Goal: Complete Application Form: Complete application form

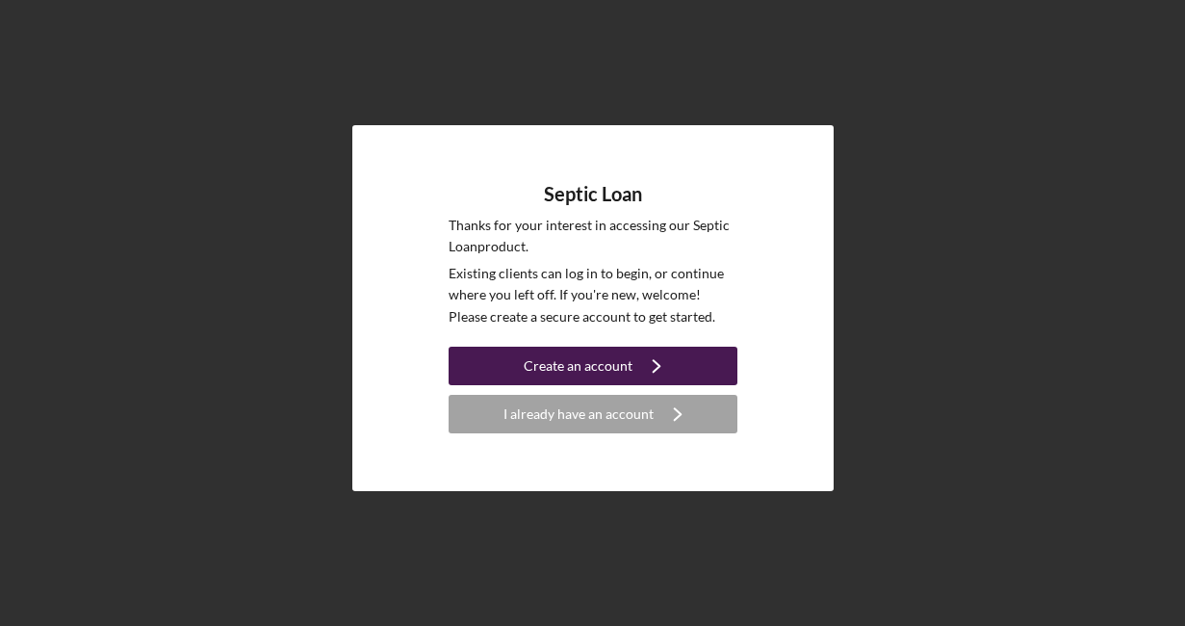
click at [618, 366] on div "Create an account" at bounding box center [578, 366] width 109 height 39
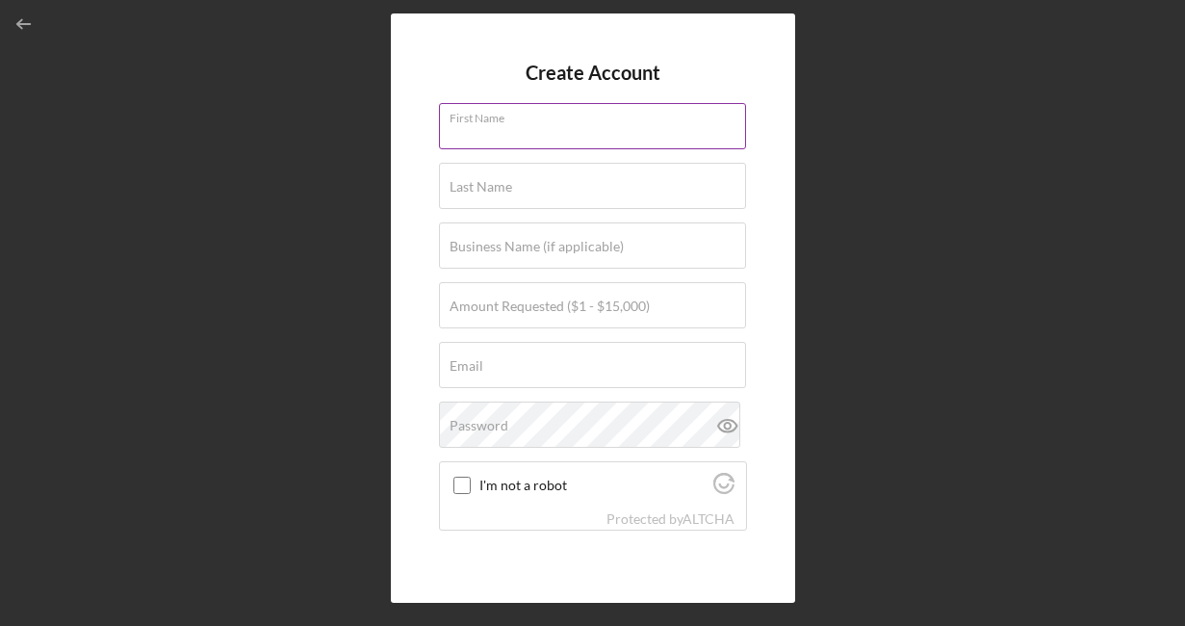
click at [504, 139] on input "First Name" at bounding box center [592, 126] width 307 height 46
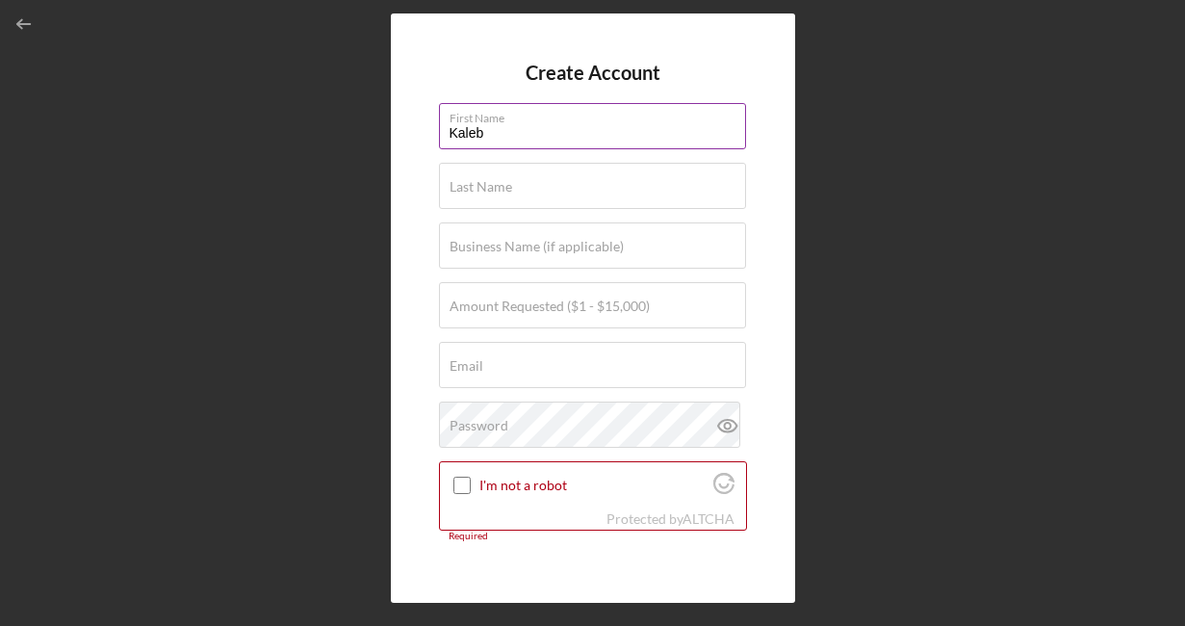
type input "Kaleb"
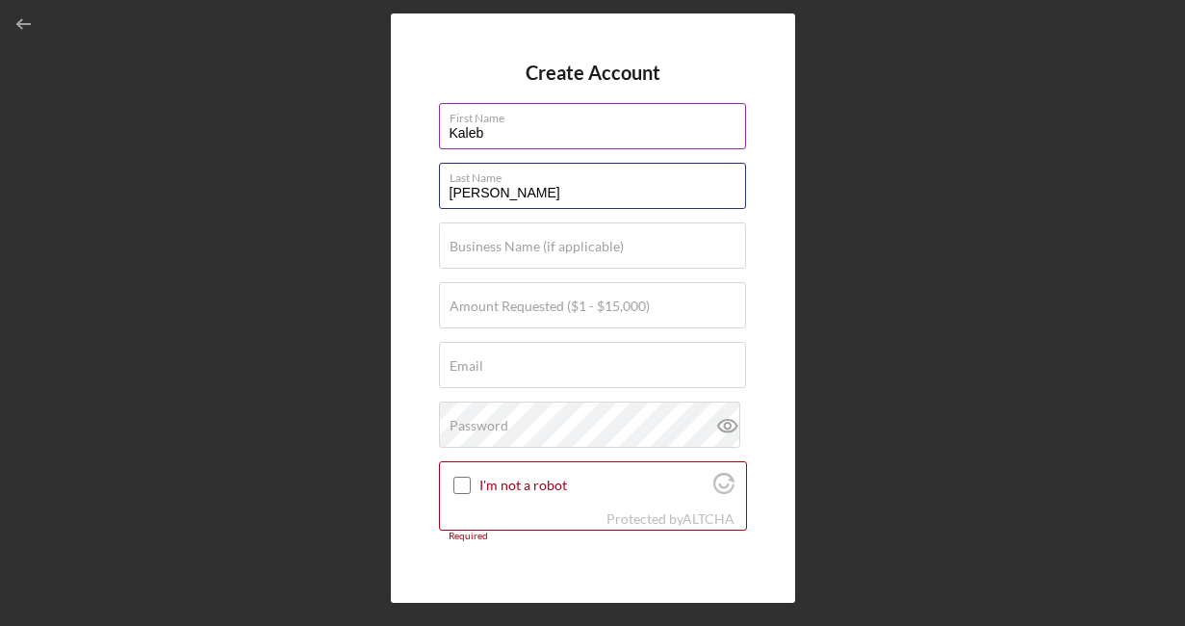
type input "[PERSON_NAME]"
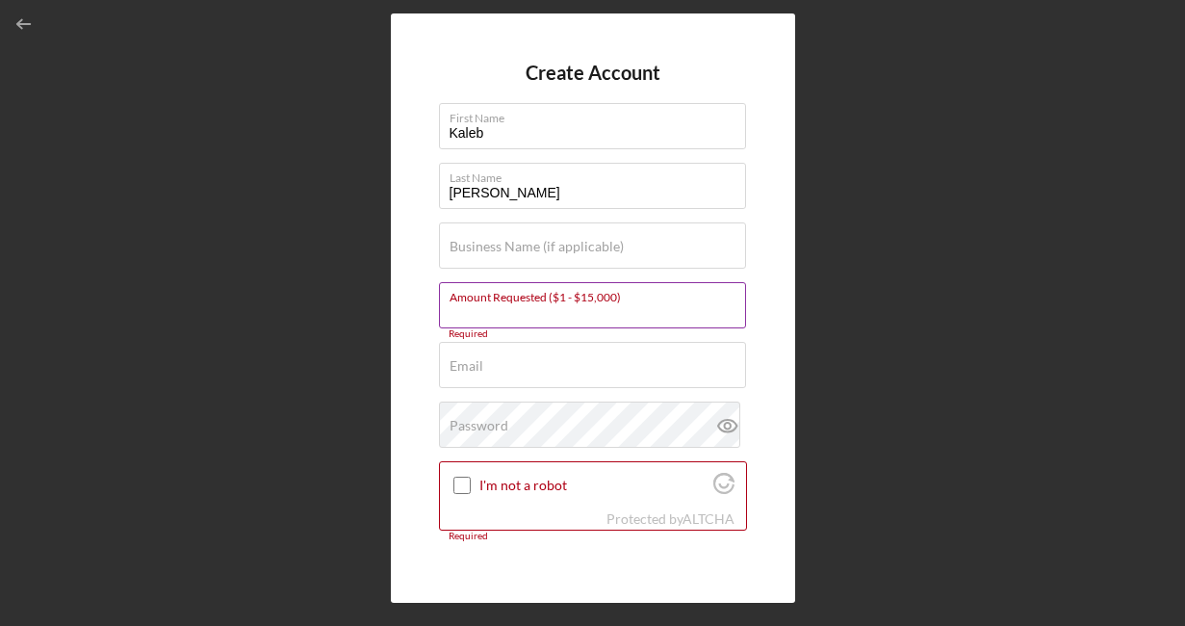
click at [522, 303] on label "Amount Requested ($1 - $15,000)" at bounding box center [598, 293] width 297 height 21
click at [522, 303] on input "Amount Requested ($1 - $15,000)" at bounding box center [592, 305] width 307 height 46
type input "$15,000"
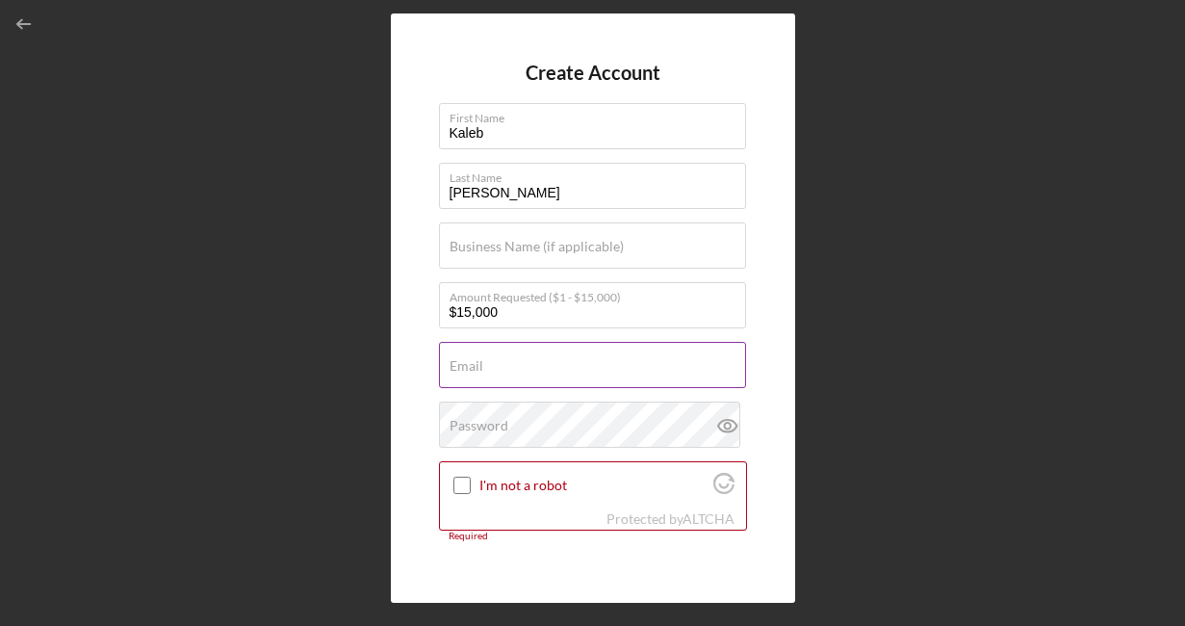
click at [514, 356] on div "Email Required" at bounding box center [593, 366] width 308 height 48
type input "[EMAIL_ADDRESS][DOMAIN_NAME]"
click at [537, 574] on div "Create Account First Name [PERSON_NAME] Last Name [PERSON_NAME] Business Name (…" at bounding box center [593, 307] width 404 height 589
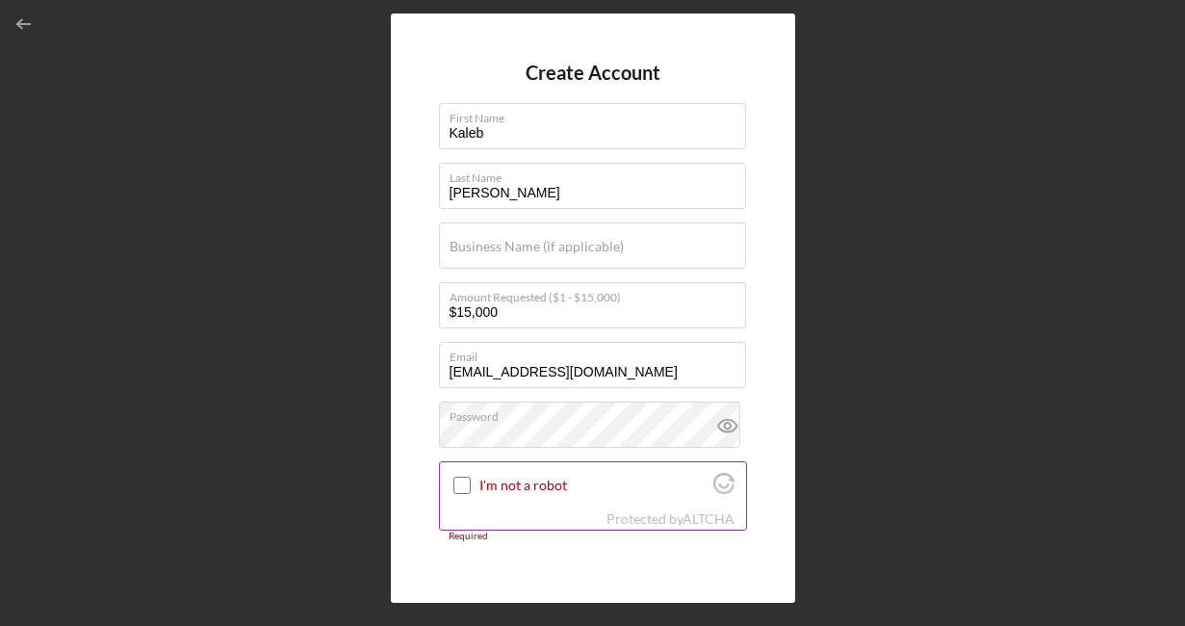
click at [461, 481] on input "I'm not a robot" at bounding box center [462, 485] width 17 height 17
checkbox input "true"
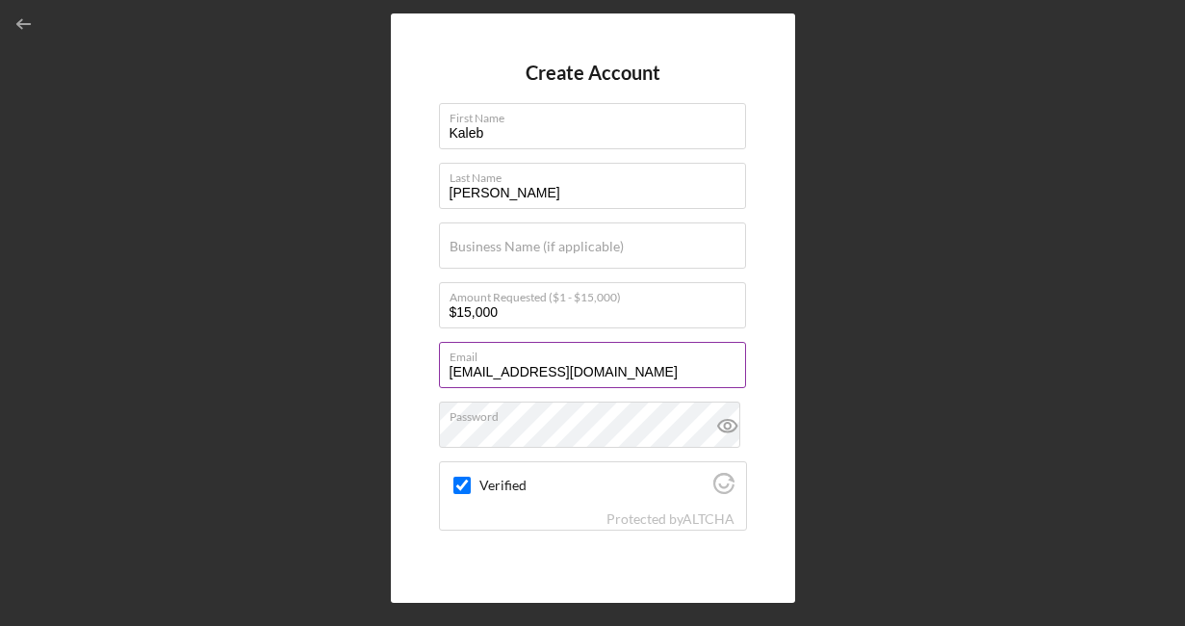
click at [741, 385] on div "Email [EMAIL_ADDRESS][DOMAIN_NAME]" at bounding box center [593, 366] width 308 height 48
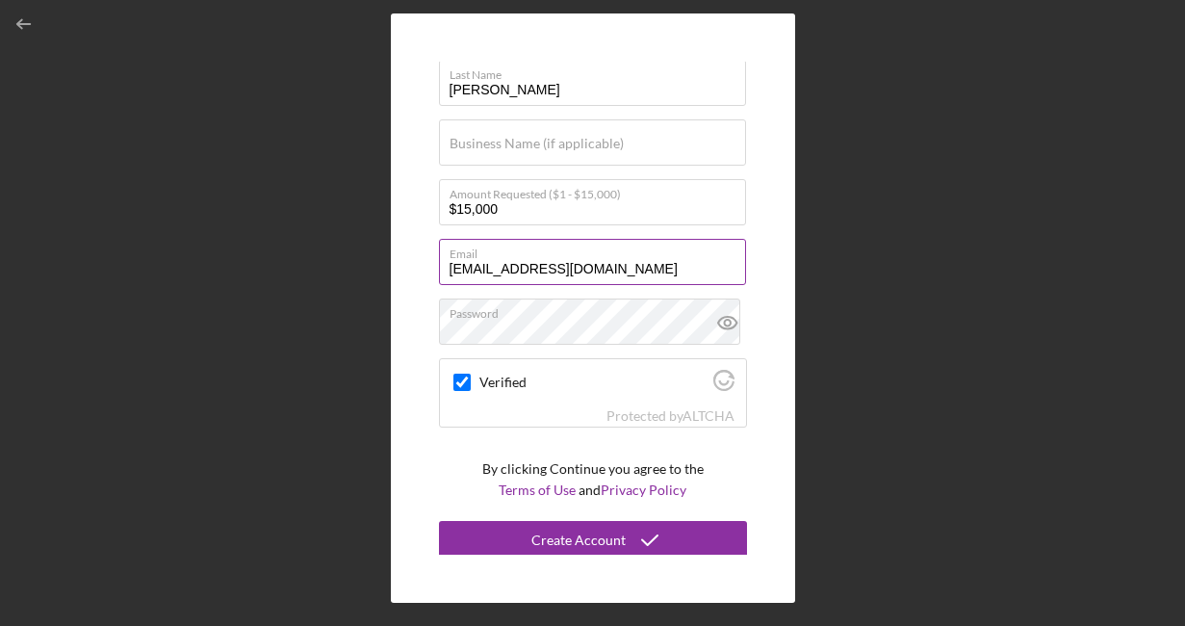
scroll to position [108, 0]
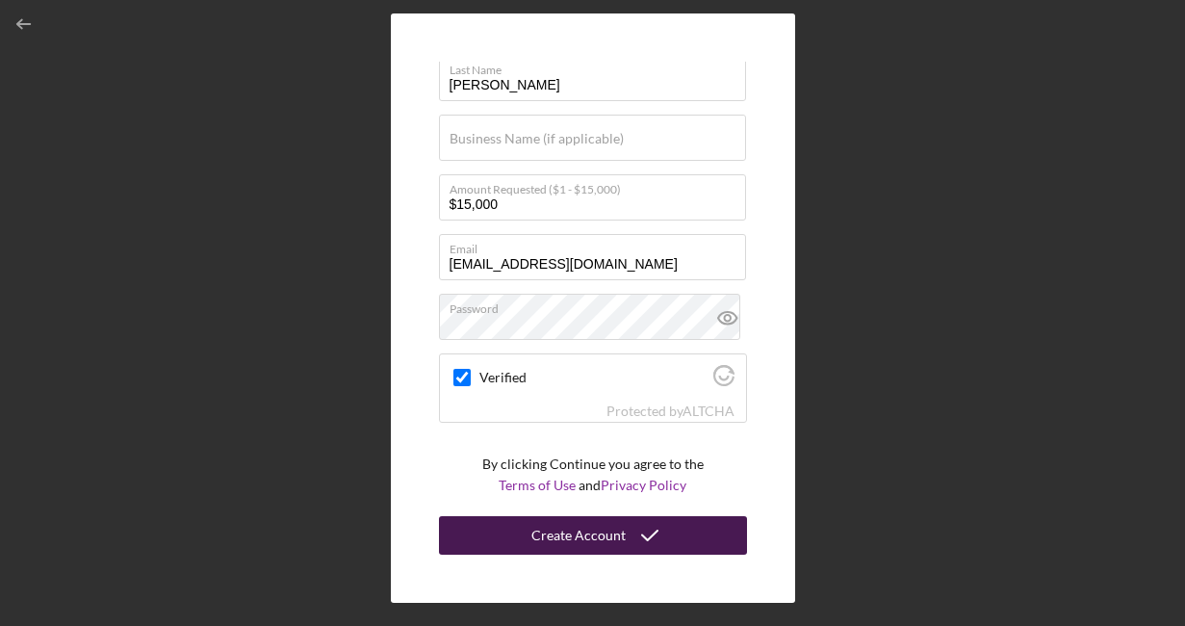
click at [595, 542] on div "Create Account" at bounding box center [579, 535] width 94 height 39
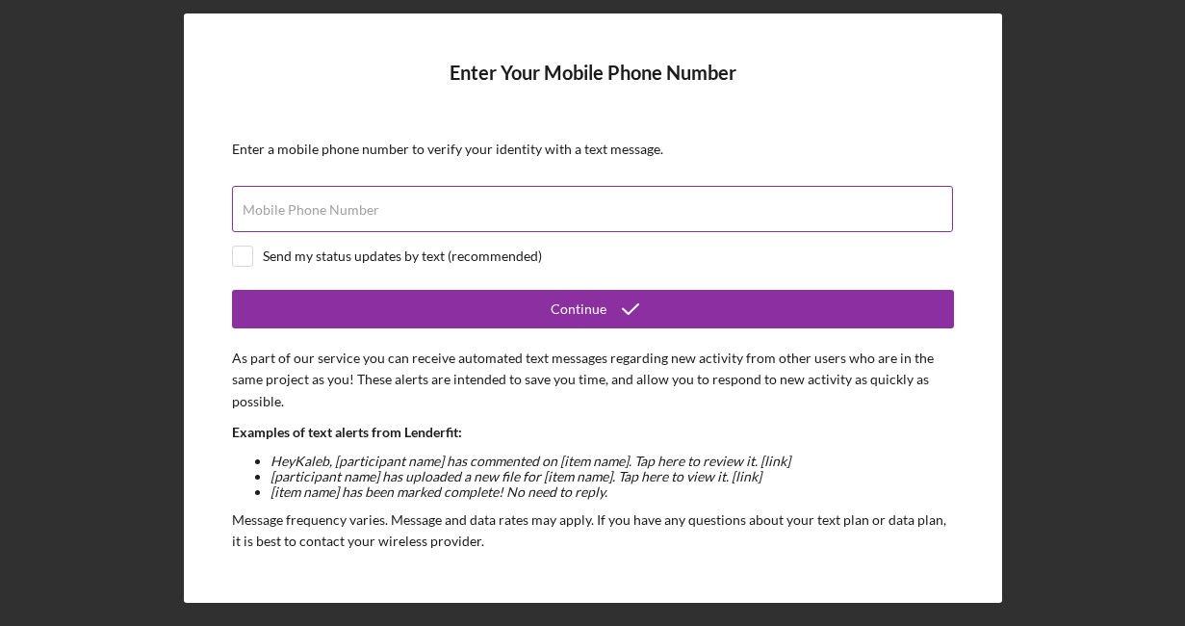
click at [350, 210] on label "Mobile Phone Number" at bounding box center [311, 209] width 137 height 15
click at [350, 210] on input "Mobile Phone Number" at bounding box center [592, 209] width 721 height 46
type input "[PHONE_NUMBER]"
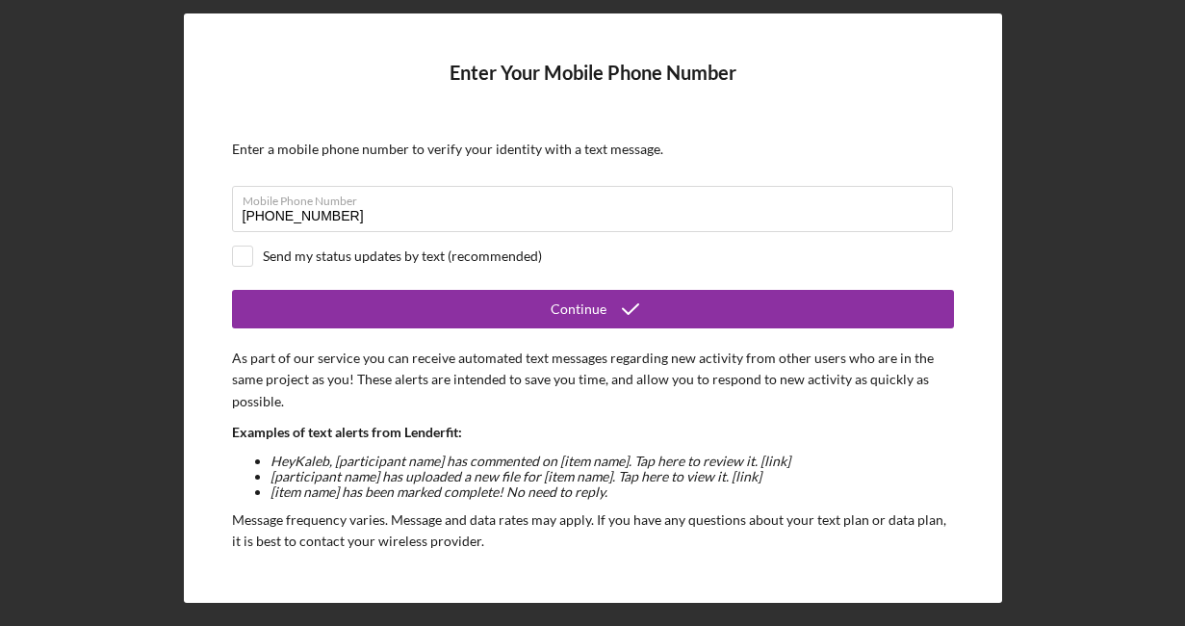
click at [393, 258] on div "Send my status updates by text (recommended)" at bounding box center [402, 255] width 279 height 15
checkbox input "true"
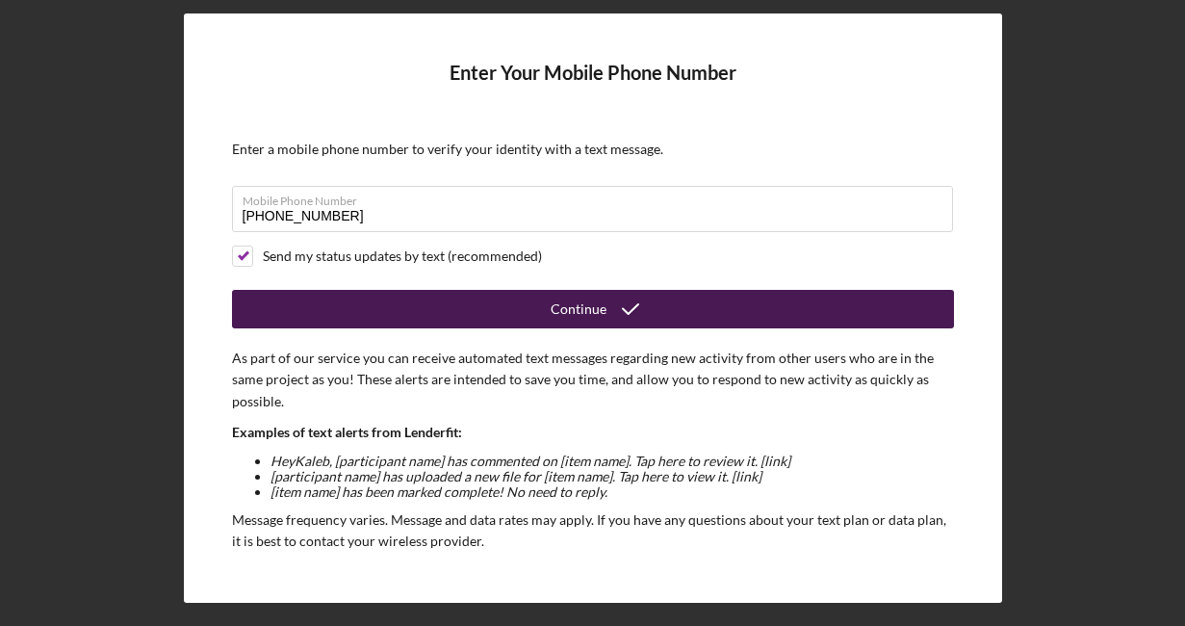
click at [566, 302] on div "Continue" at bounding box center [579, 309] width 56 height 39
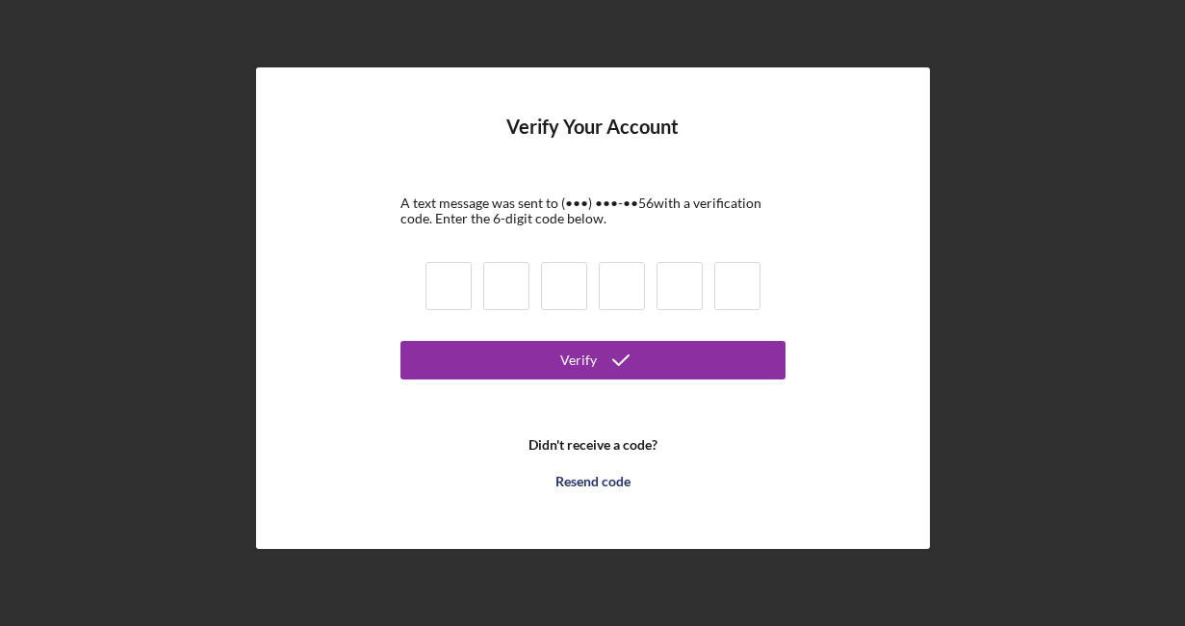
click at [457, 283] on input at bounding box center [449, 286] width 46 height 48
type input "6"
type input "3"
type input "8"
type input "4"
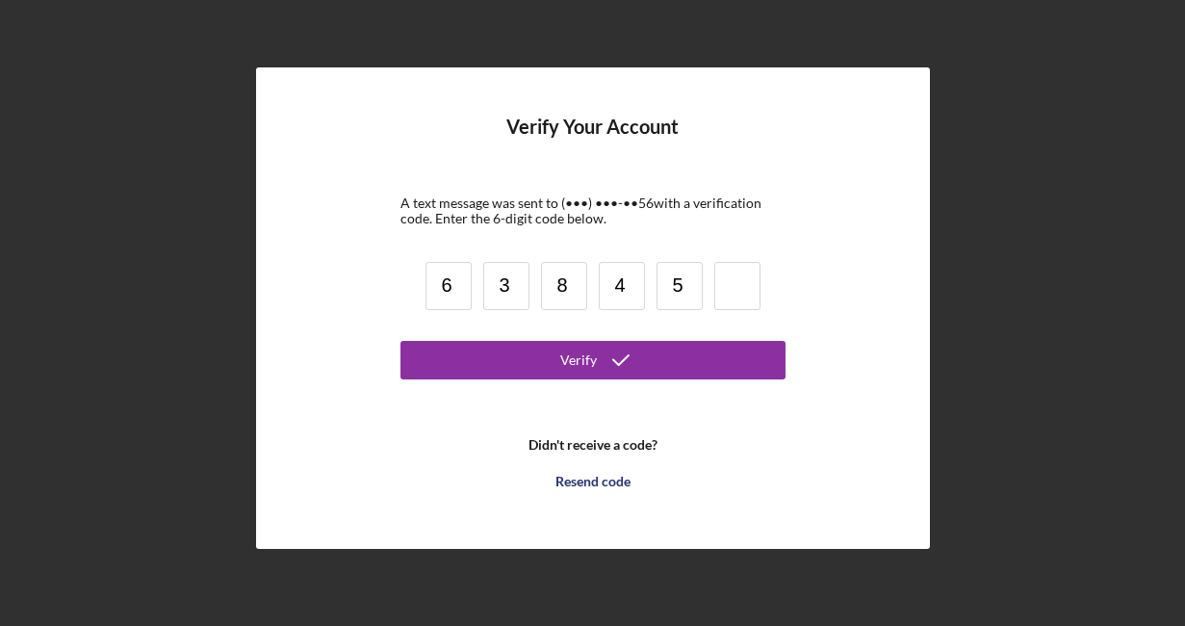
type input "5"
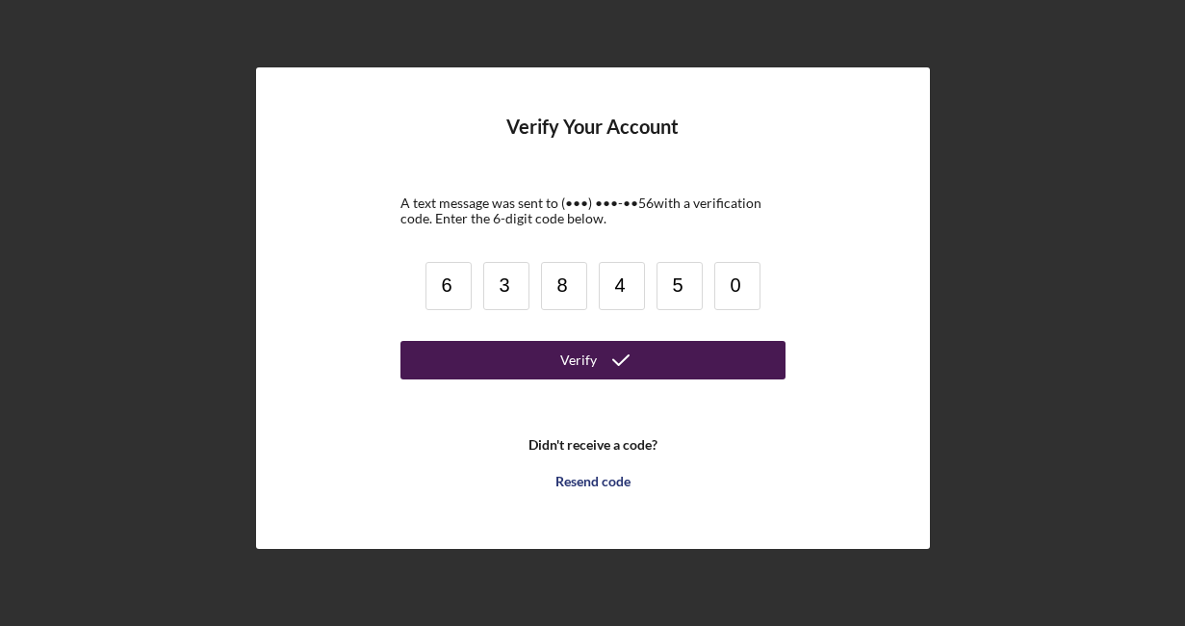
type input "0"
click at [478, 357] on button "Verify" at bounding box center [593, 360] width 385 height 39
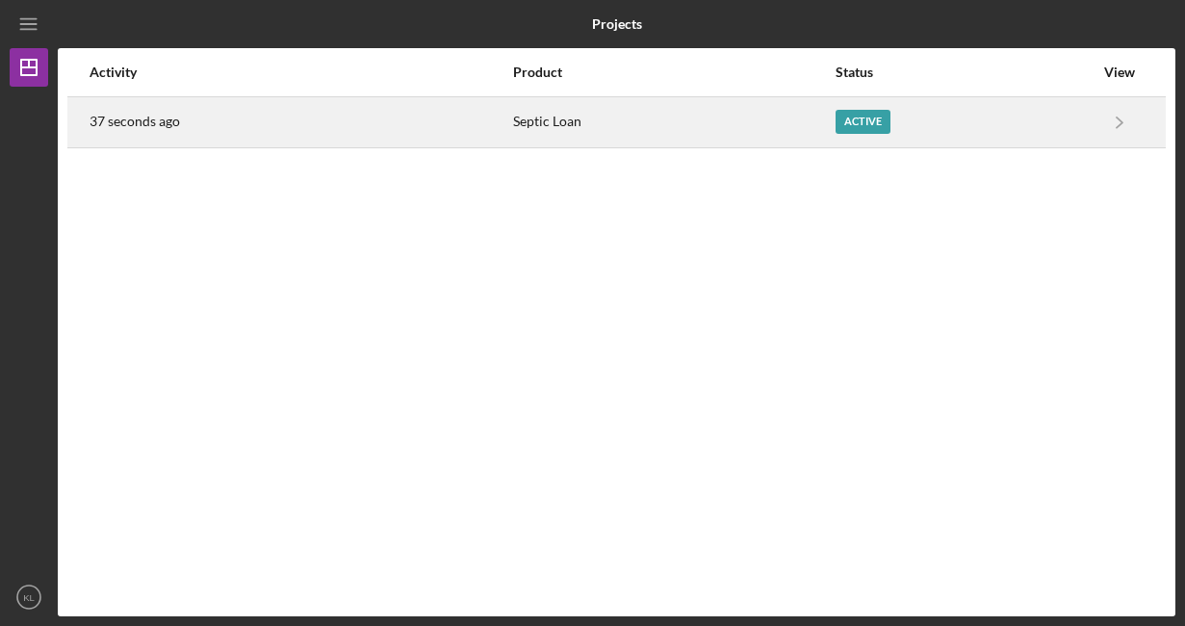
click at [986, 129] on div "Active" at bounding box center [965, 122] width 258 height 48
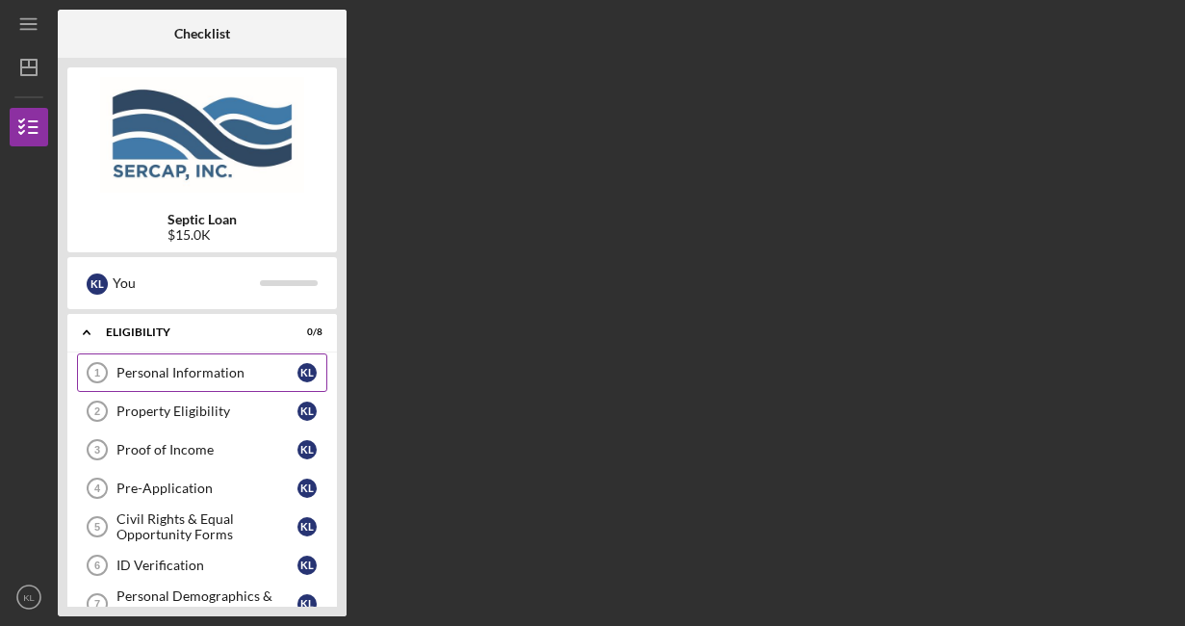
click at [149, 369] on div "Personal Information" at bounding box center [207, 372] width 181 height 15
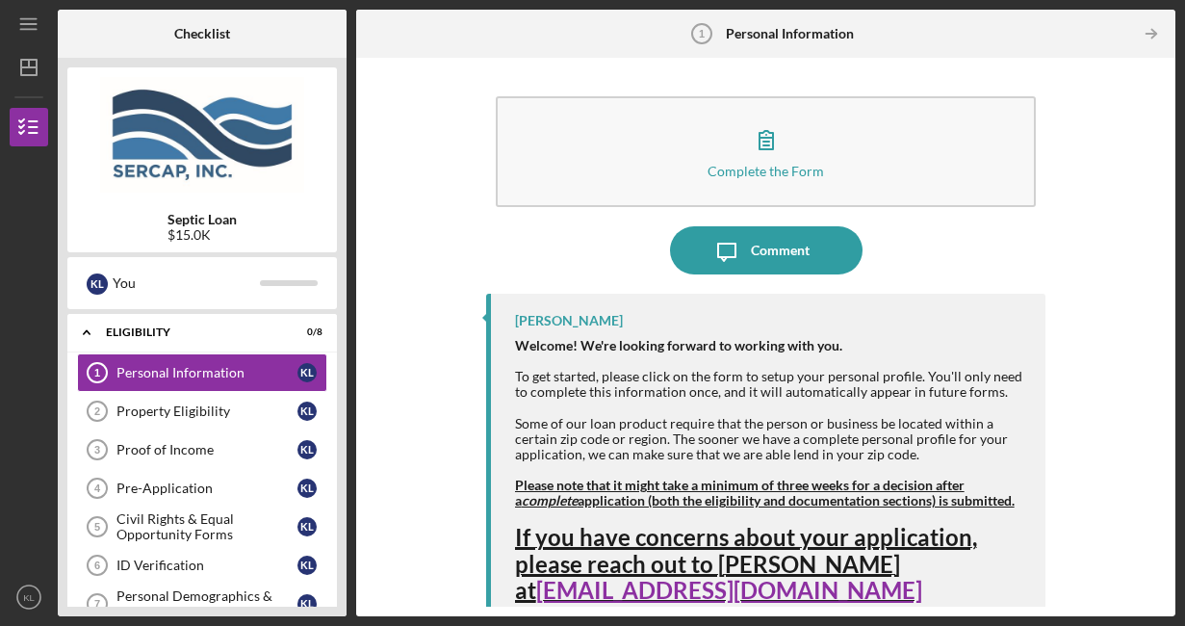
scroll to position [21, 0]
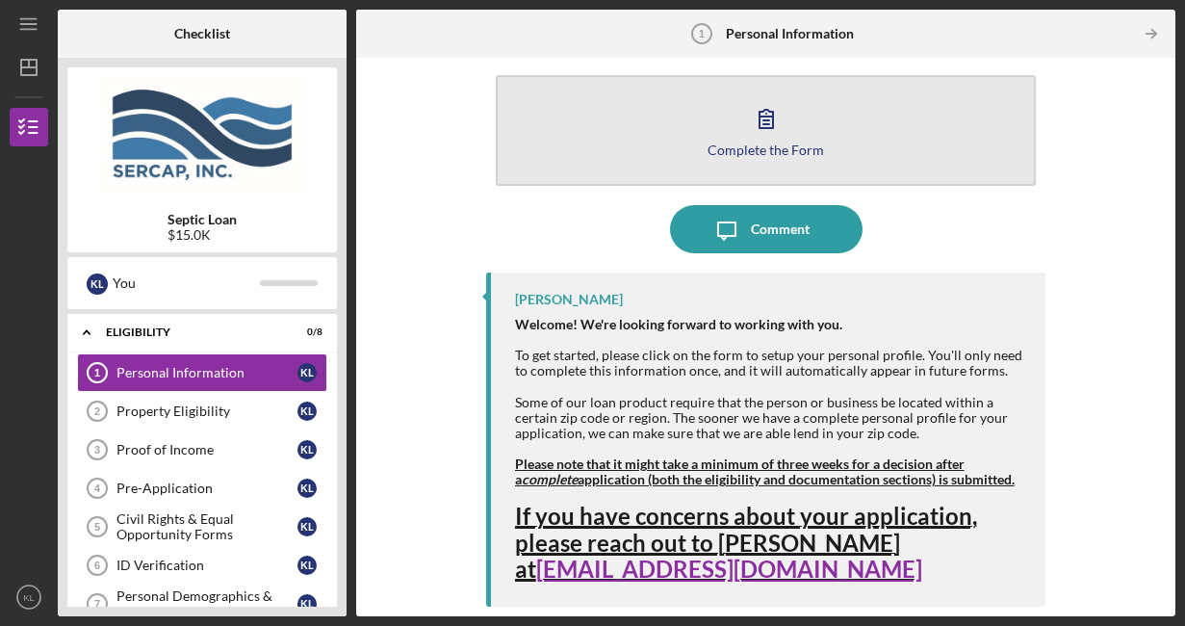
click at [765, 119] on icon "button" at bounding box center [766, 118] width 48 height 48
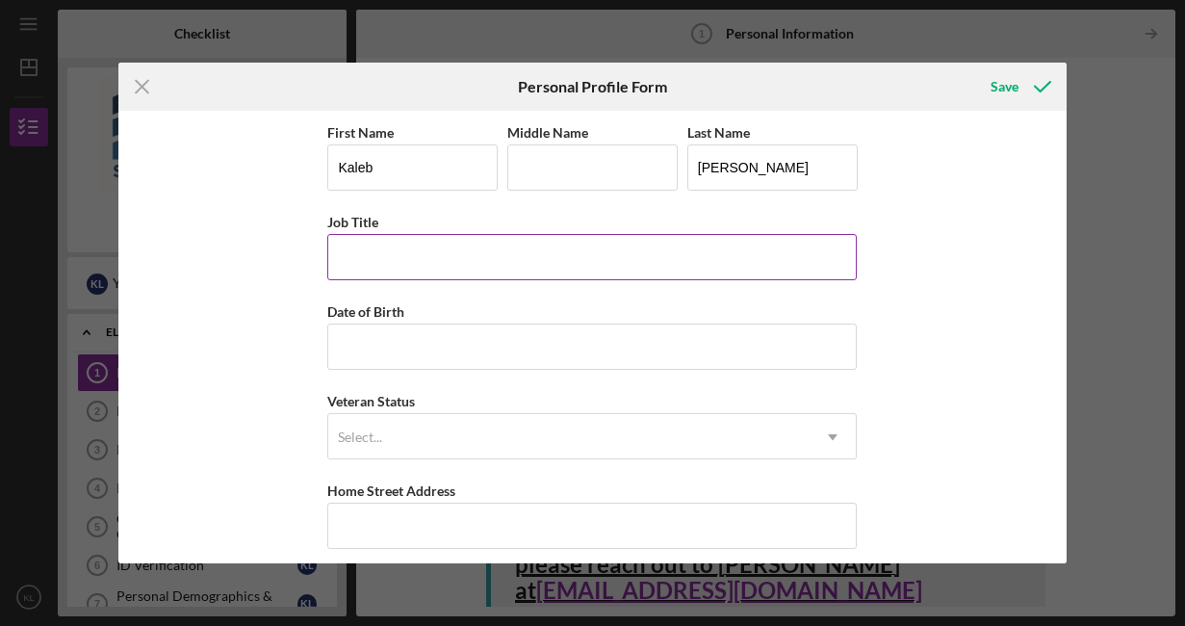
click at [473, 254] on input "Job Title" at bounding box center [592, 257] width 530 height 46
type input "C"
type input "O"
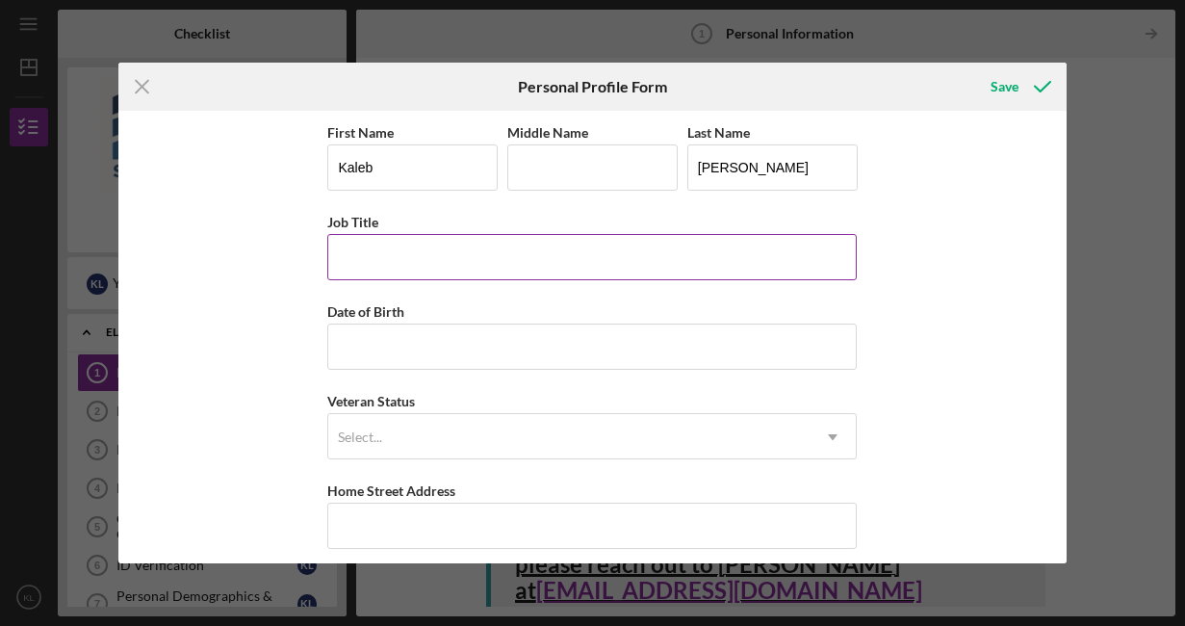
type input "H"
type input "R"
type input "C"
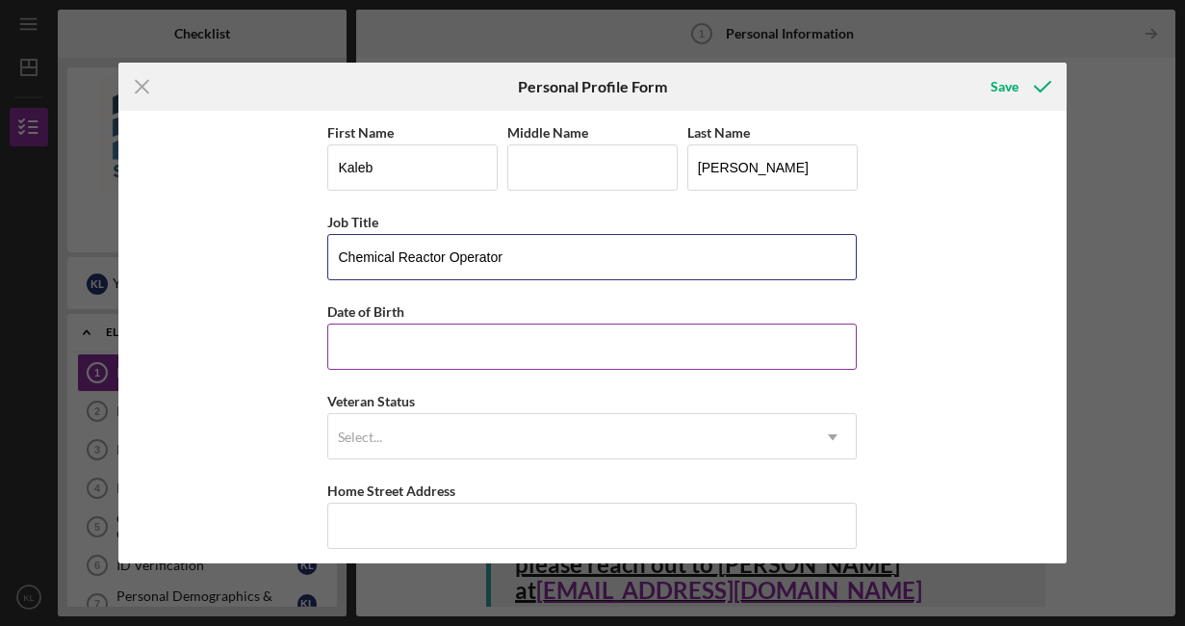
type input "Chemical Reactor Operator"
click at [433, 331] on input "Date of Birth" at bounding box center [592, 347] width 530 height 46
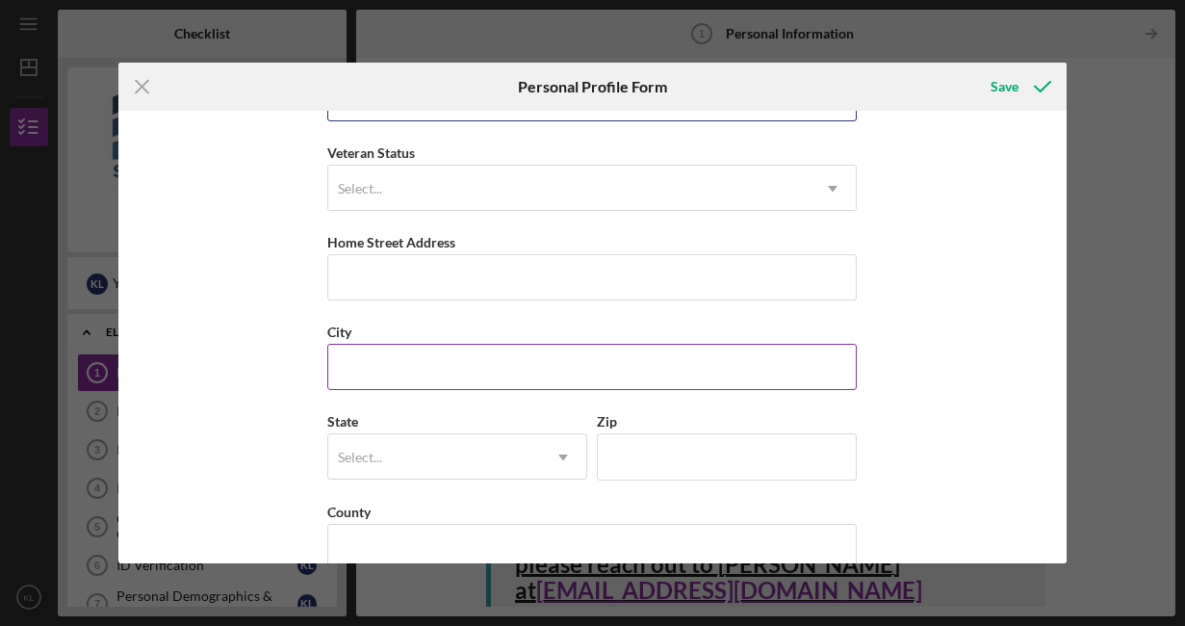
scroll to position [251, 0]
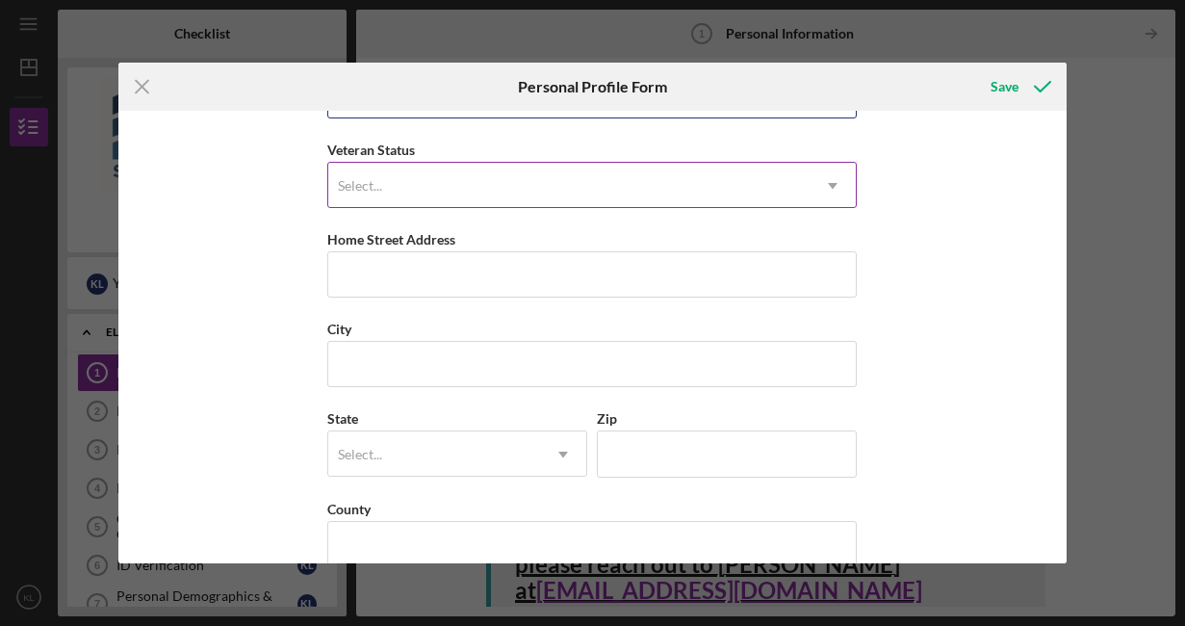
type input "[DATE]"
click at [494, 178] on div "Select..." at bounding box center [568, 186] width 481 height 44
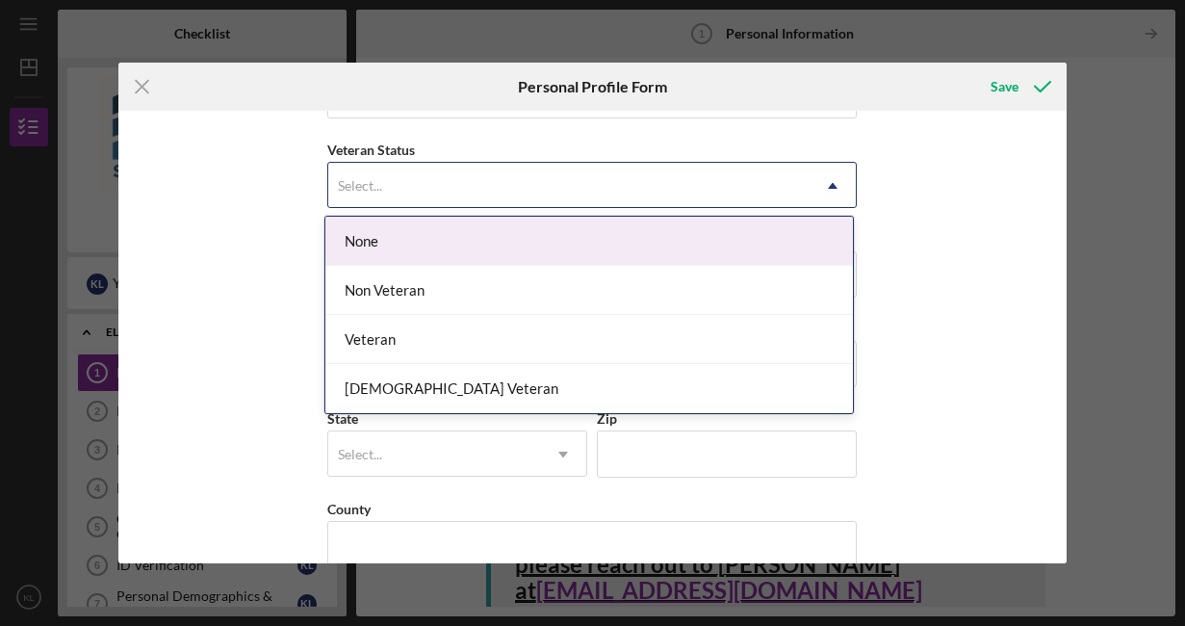
click at [475, 242] on div "None" at bounding box center [589, 241] width 528 height 49
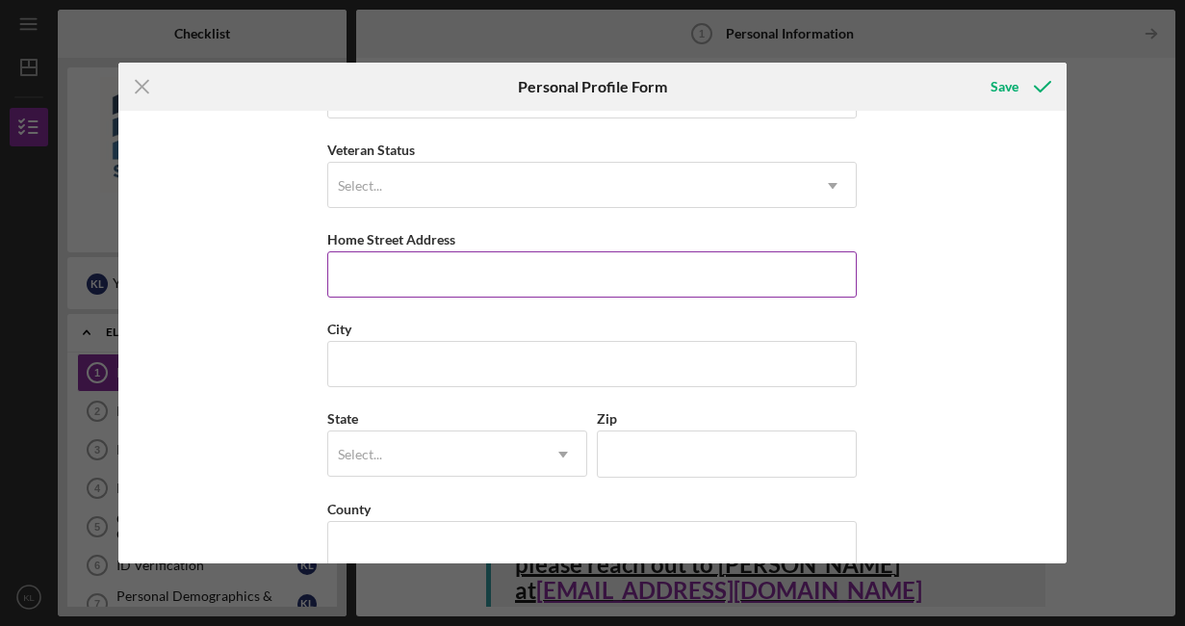
click at [470, 272] on input "Home Street Address" at bounding box center [592, 274] width 530 height 46
type input "[STREET_ADDRESS]"
type input "Morganton"
type input "28655"
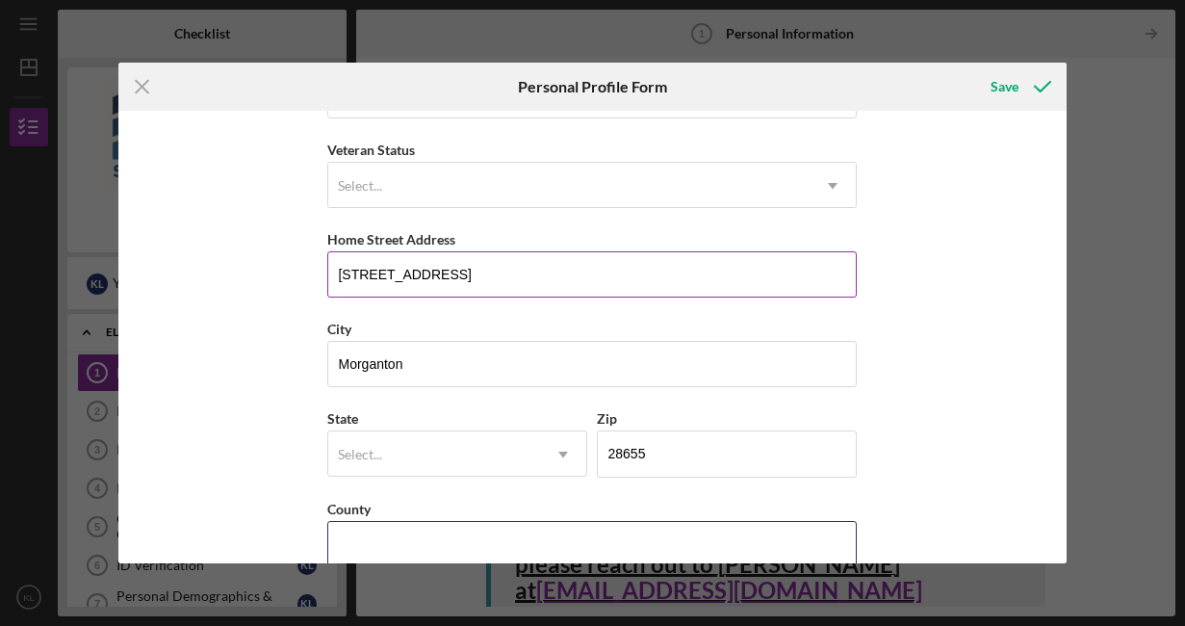
type input "[US_STATE]"
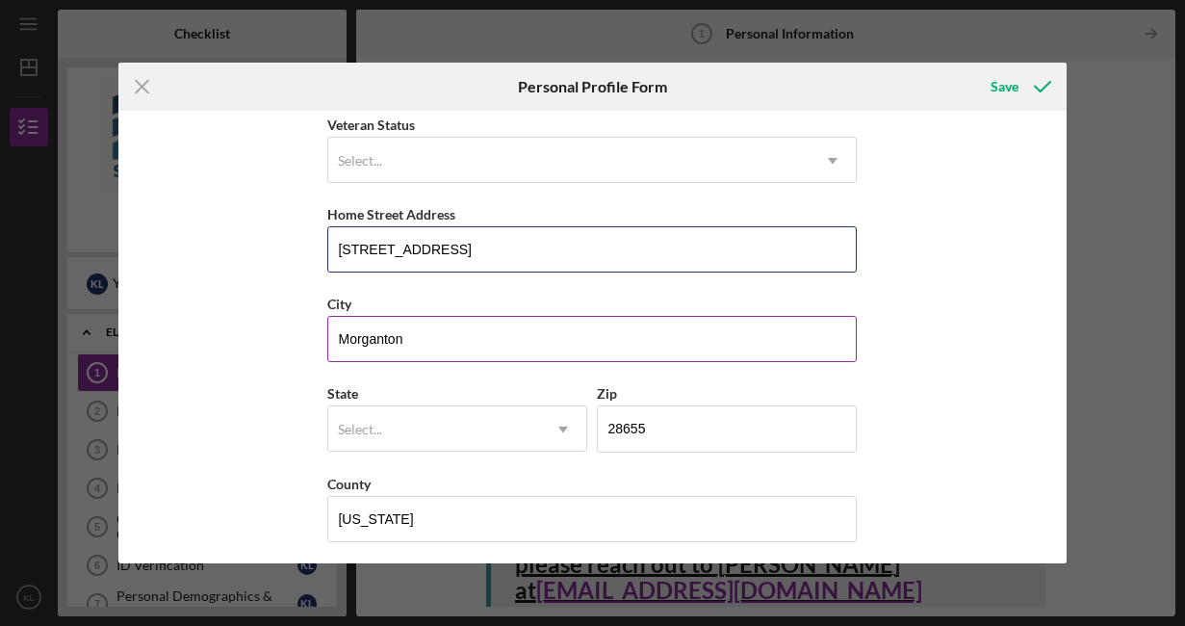
scroll to position [284, 0]
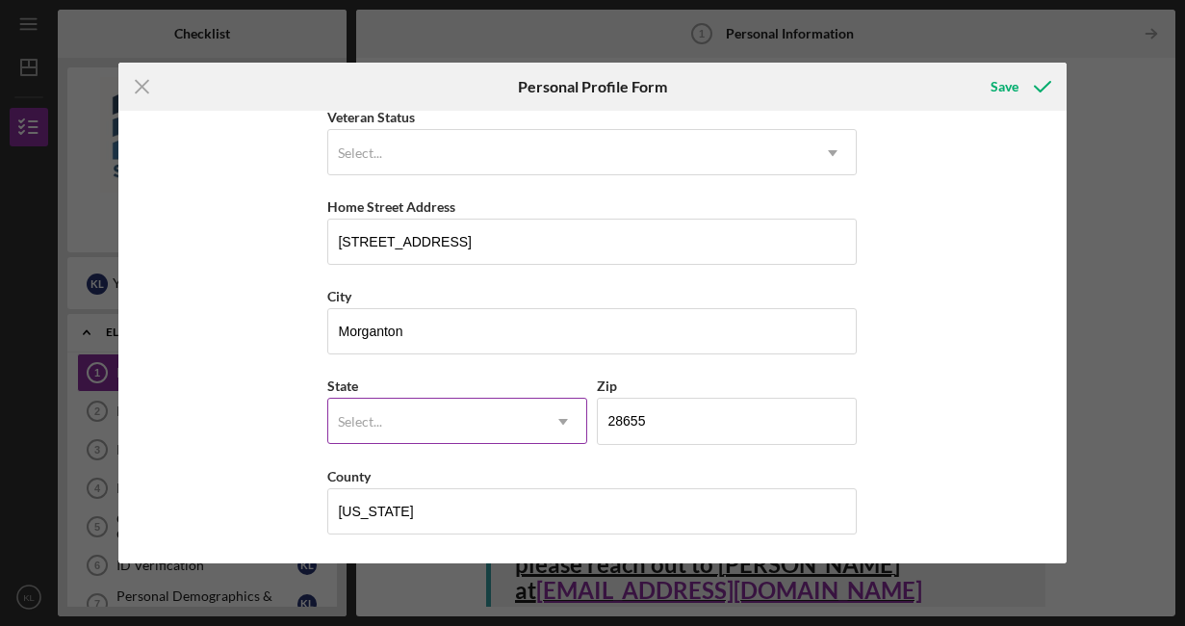
click at [521, 421] on div "Select..." at bounding box center [434, 422] width 212 height 44
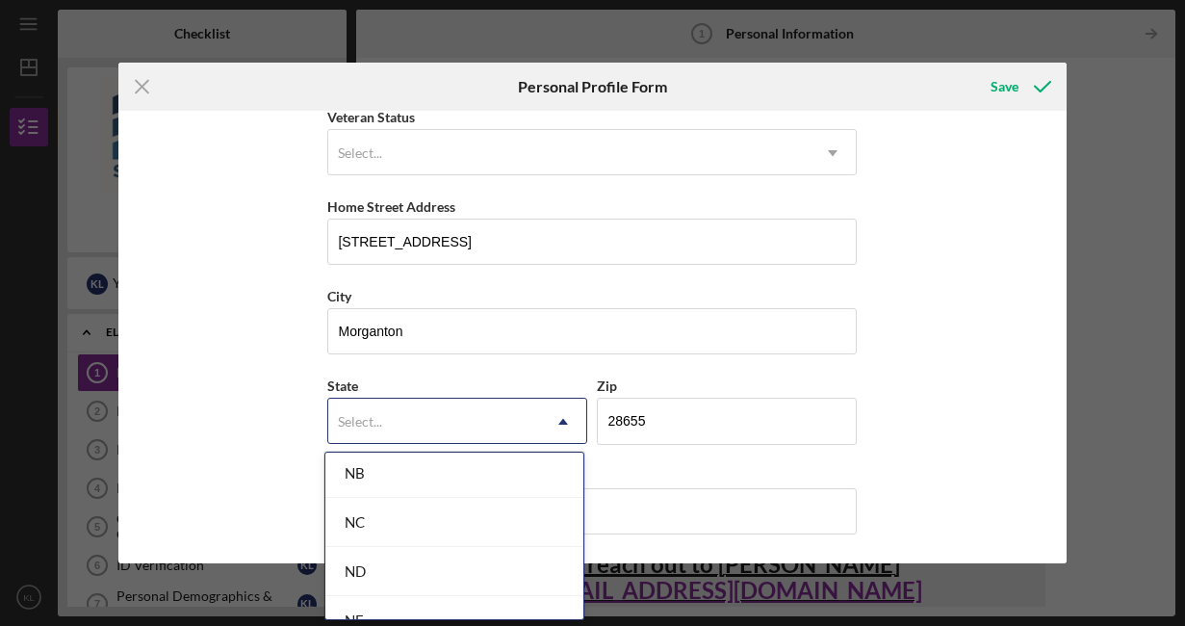
scroll to position [1941, 0]
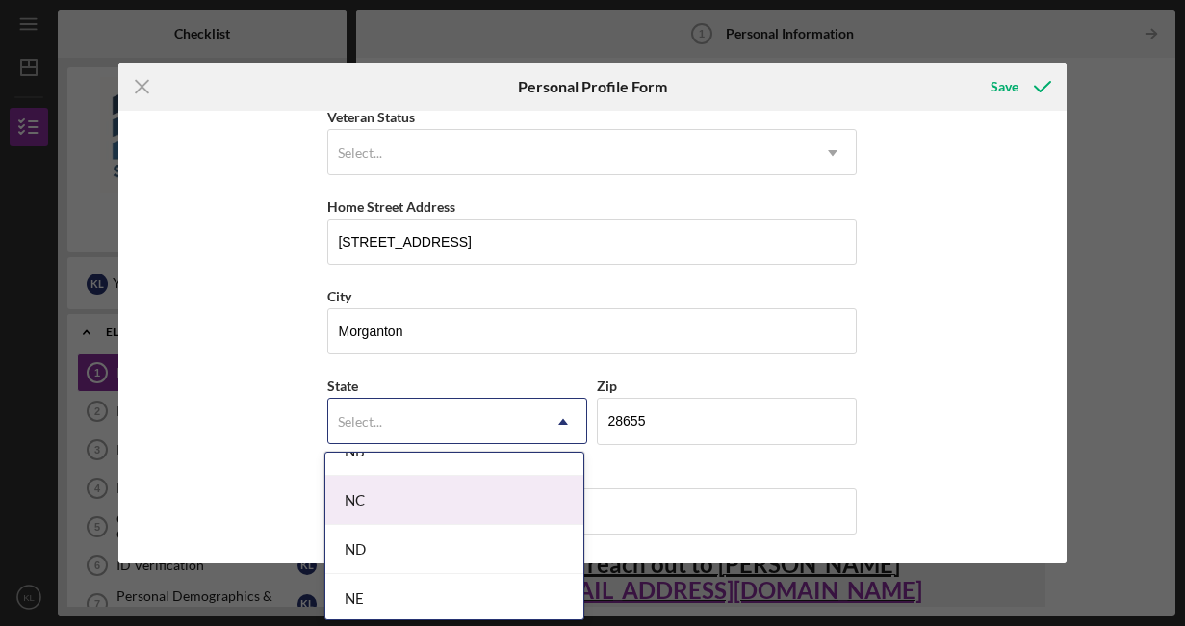
click at [377, 490] on div "NC" at bounding box center [454, 500] width 258 height 49
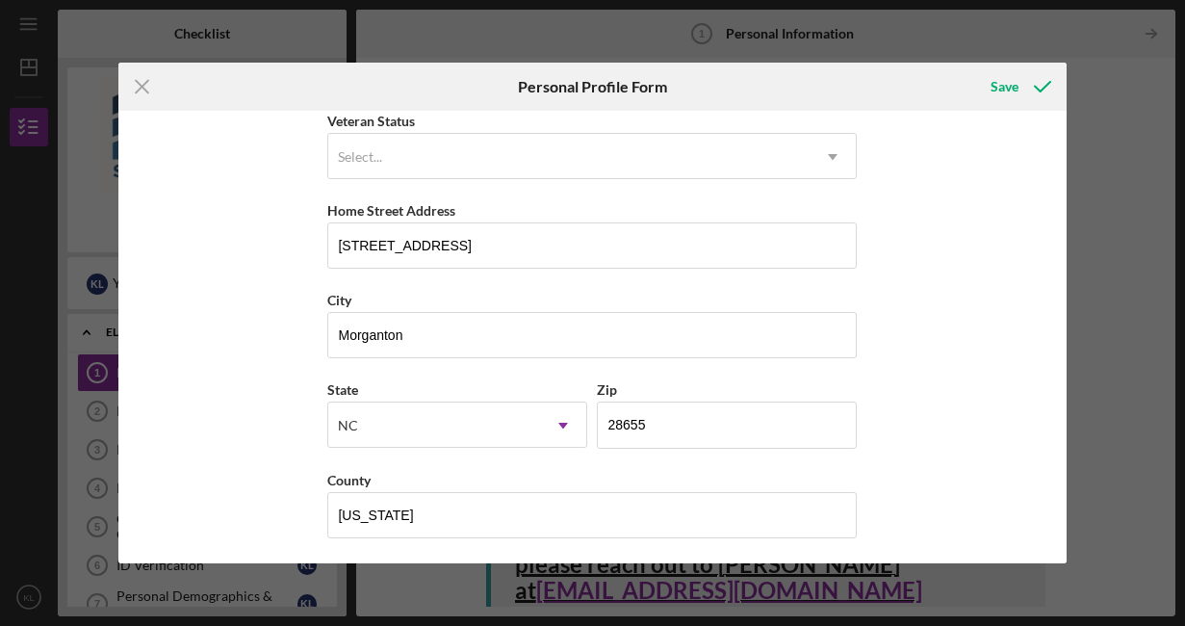
scroll to position [284, 0]
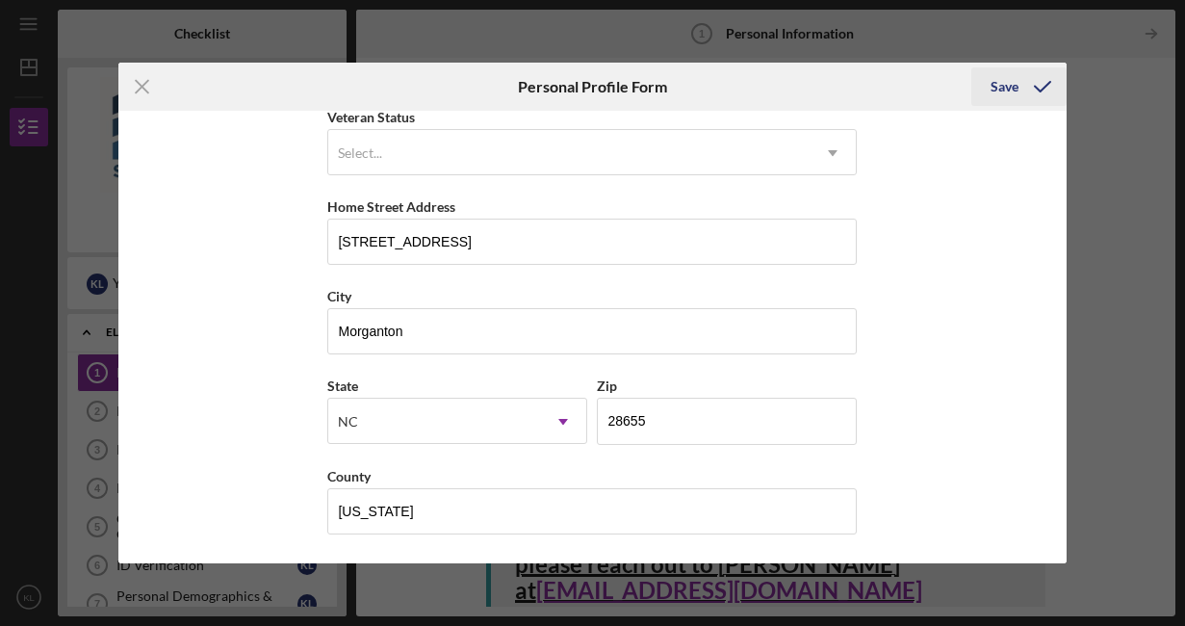
click at [1011, 91] on div "Save" at bounding box center [1005, 86] width 28 height 39
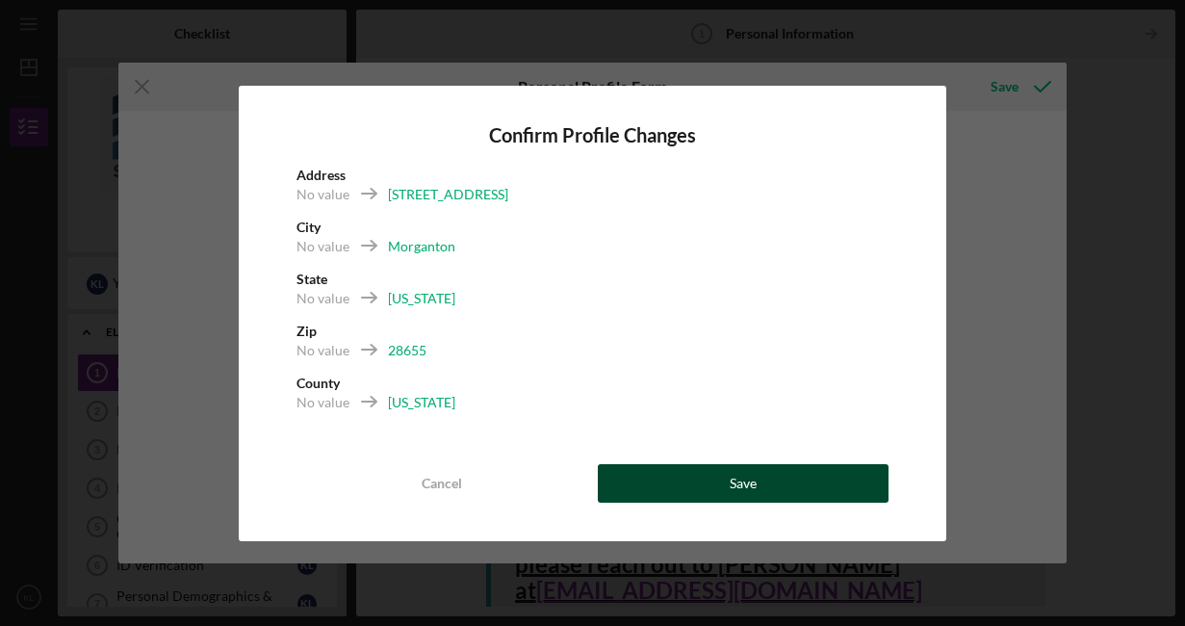
click at [703, 479] on button "Save" at bounding box center [744, 483] width 292 height 39
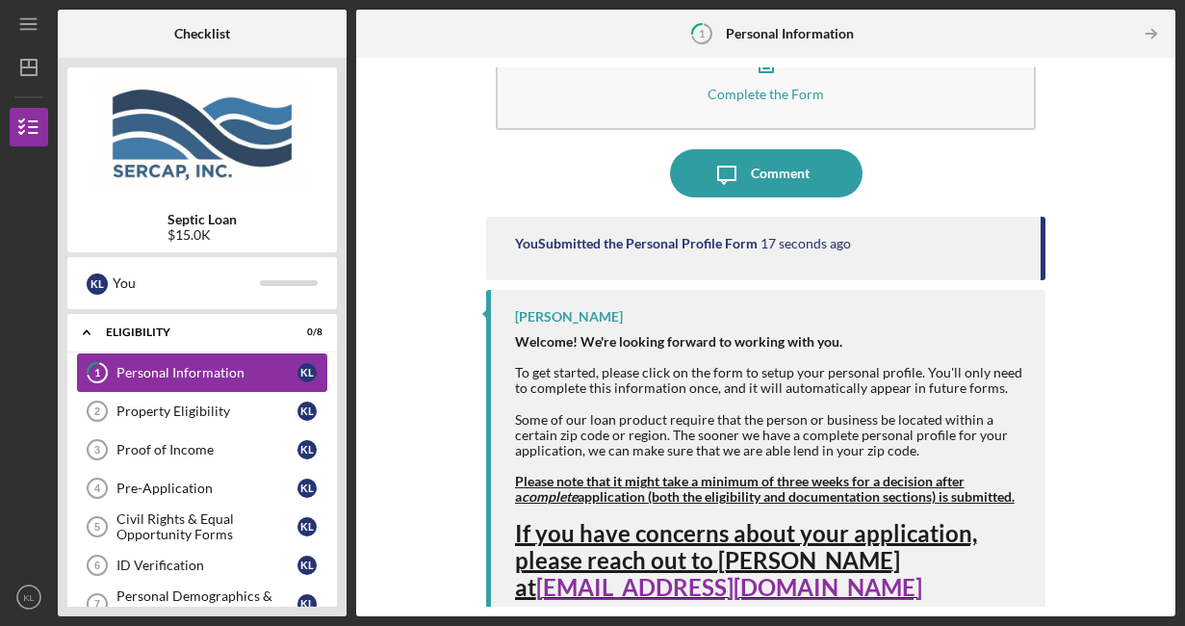
click at [240, 368] on div "Personal Information" at bounding box center [207, 372] width 181 height 15
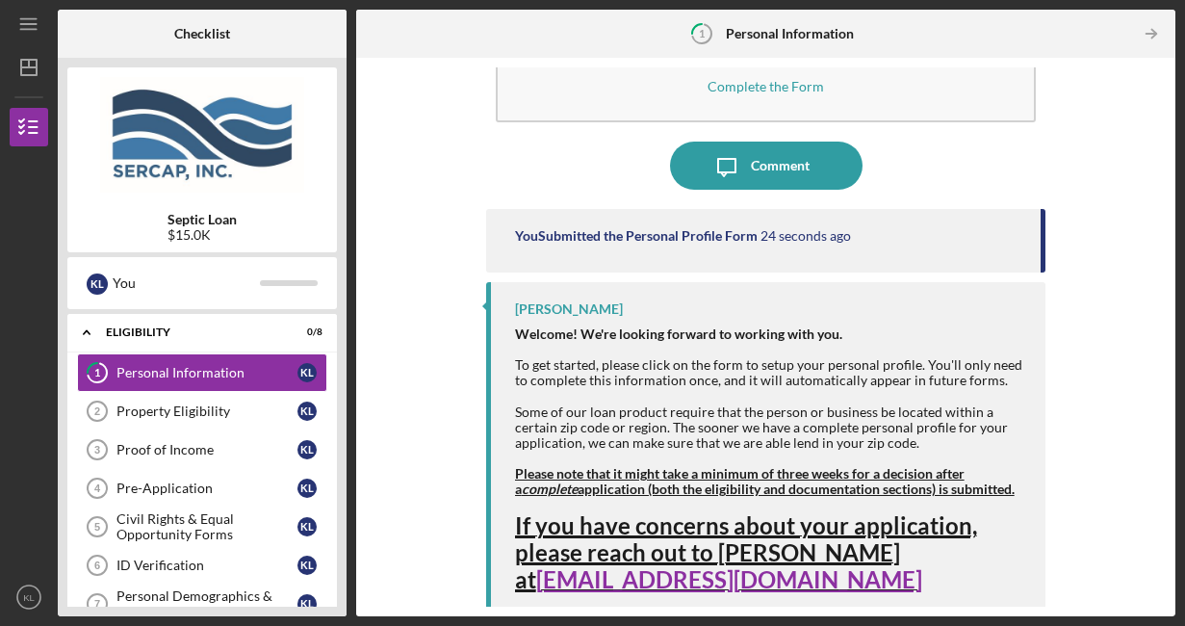
scroll to position [94, 0]
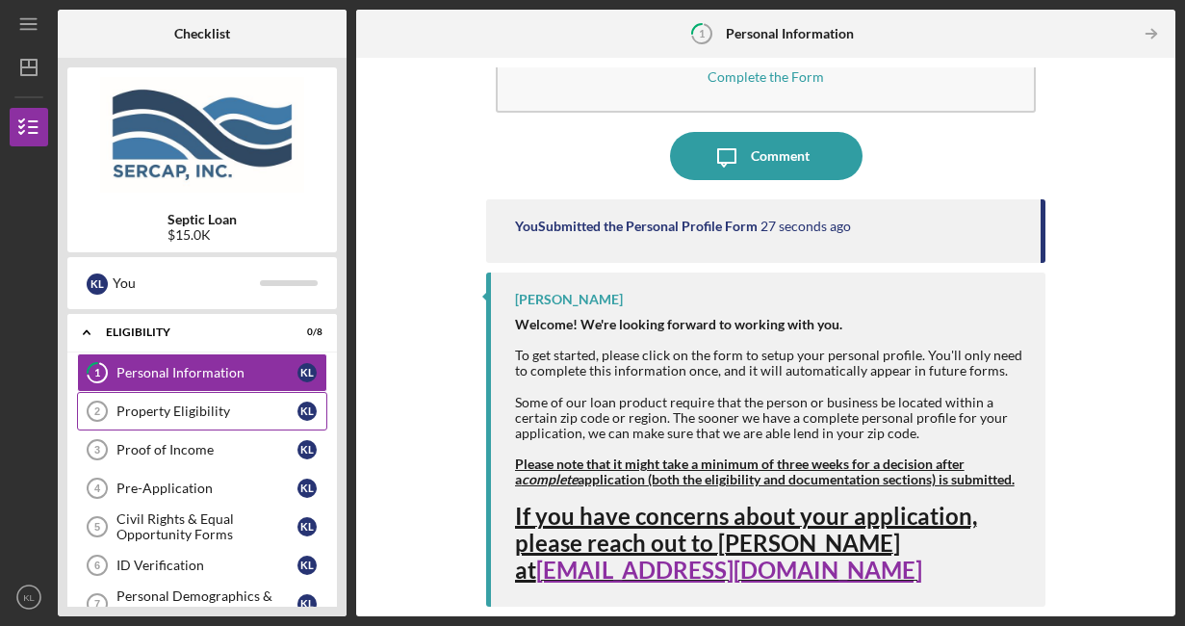
click at [212, 414] on div "Property Eligibility" at bounding box center [207, 410] width 181 height 15
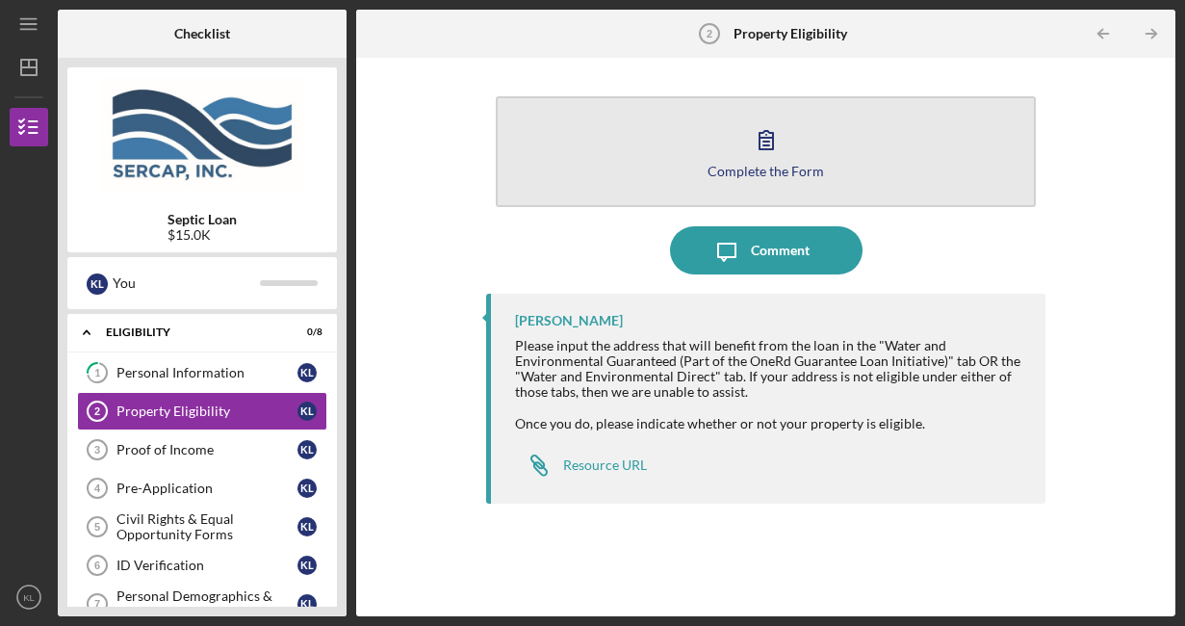
click at [762, 148] on icon "button" at bounding box center [766, 140] width 48 height 48
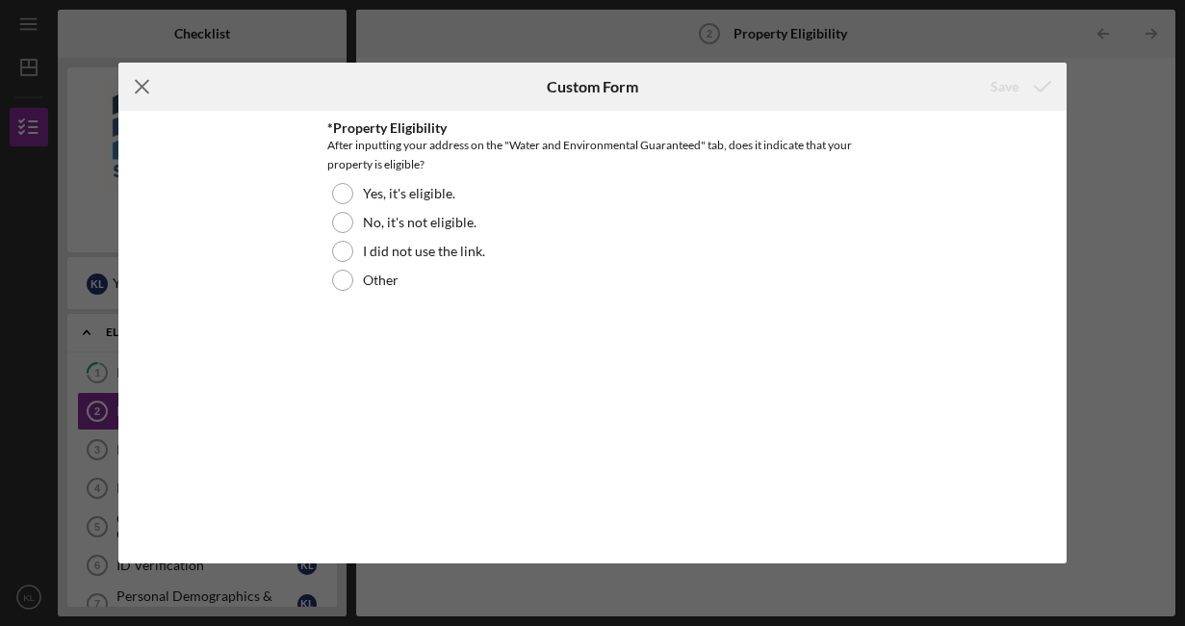
click at [149, 90] on icon "Icon/Menu Close" at bounding box center [142, 87] width 48 height 48
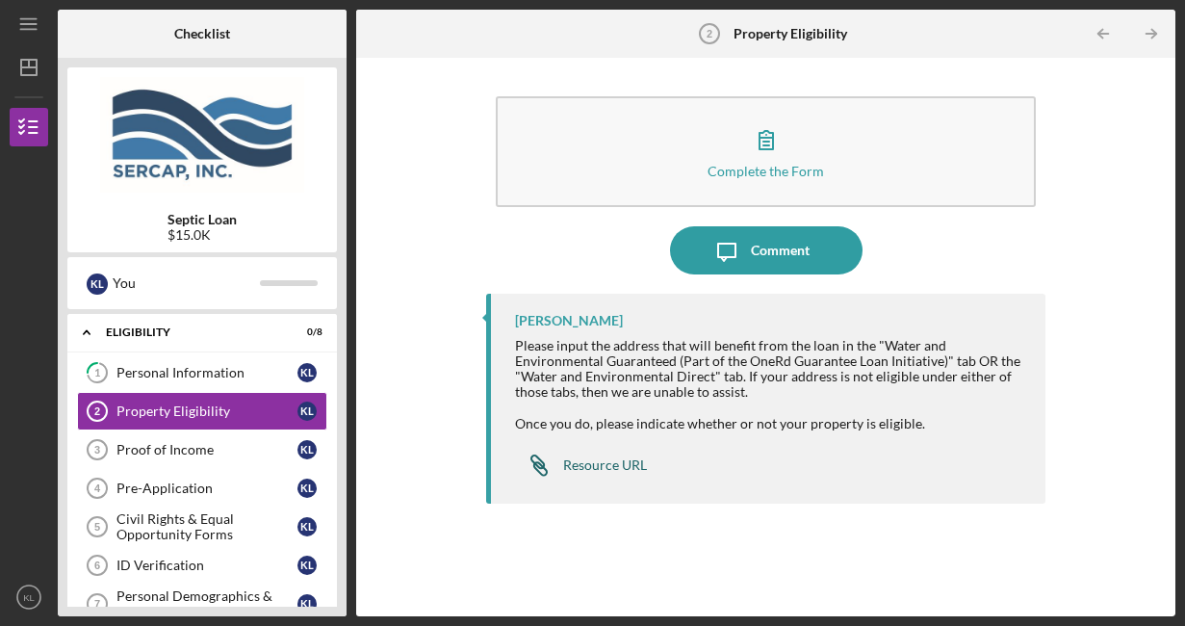
click at [611, 465] on div "Resource URL" at bounding box center [605, 464] width 84 height 15
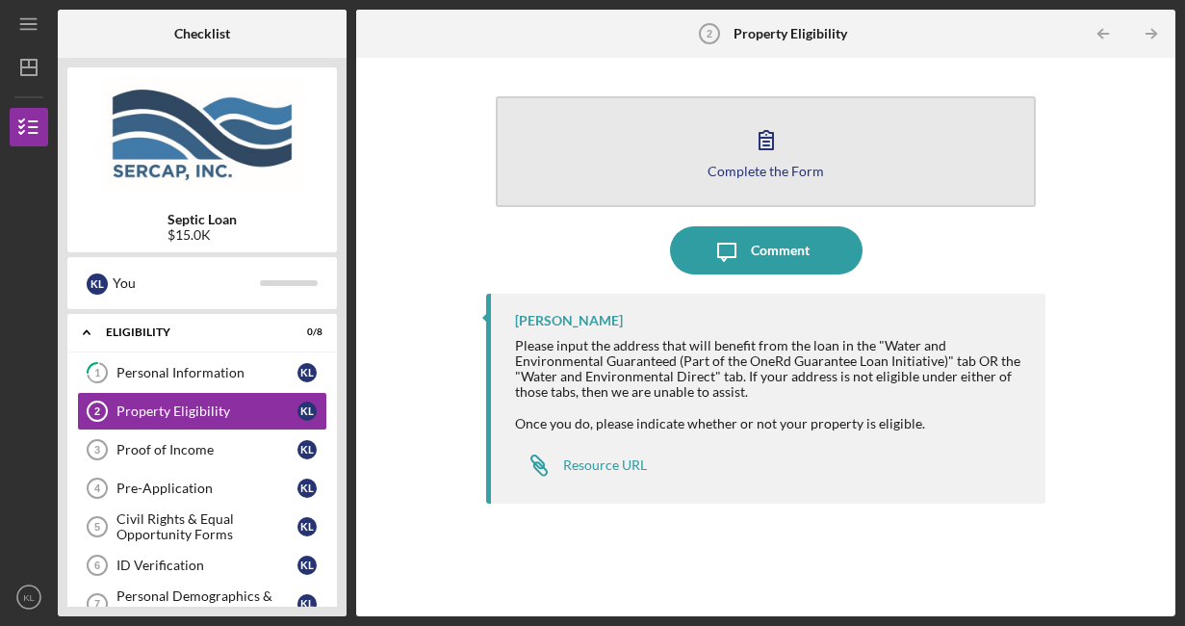
click at [774, 165] on div "Complete the Form" at bounding box center [766, 171] width 117 height 14
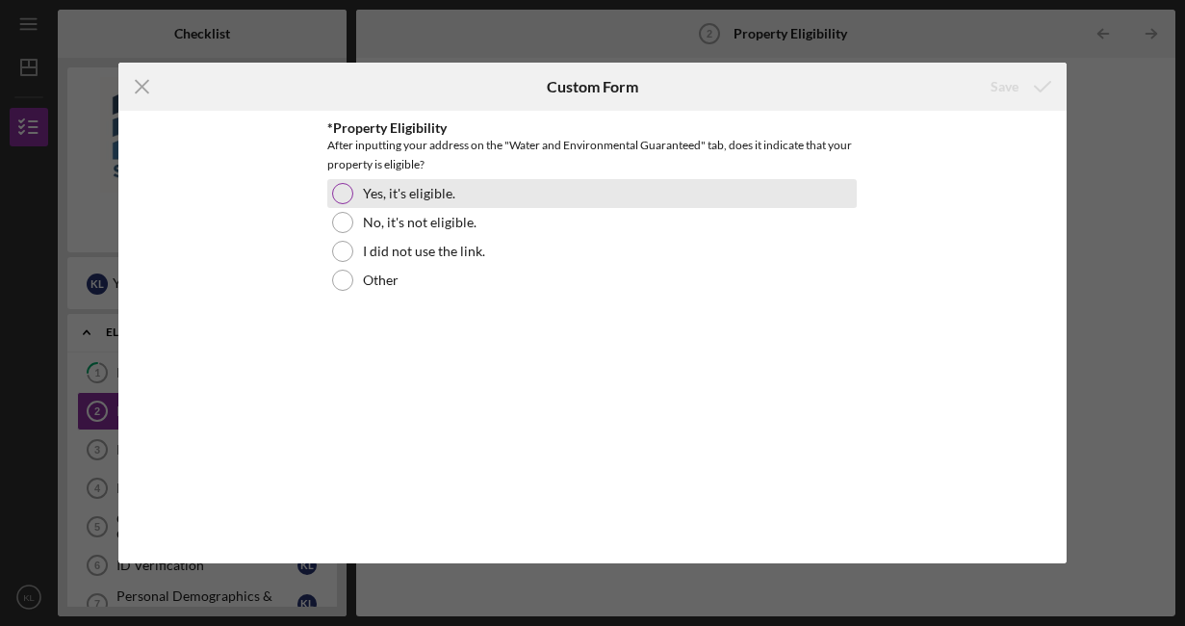
click at [358, 194] on div "Yes, it's eligible." at bounding box center [592, 193] width 530 height 29
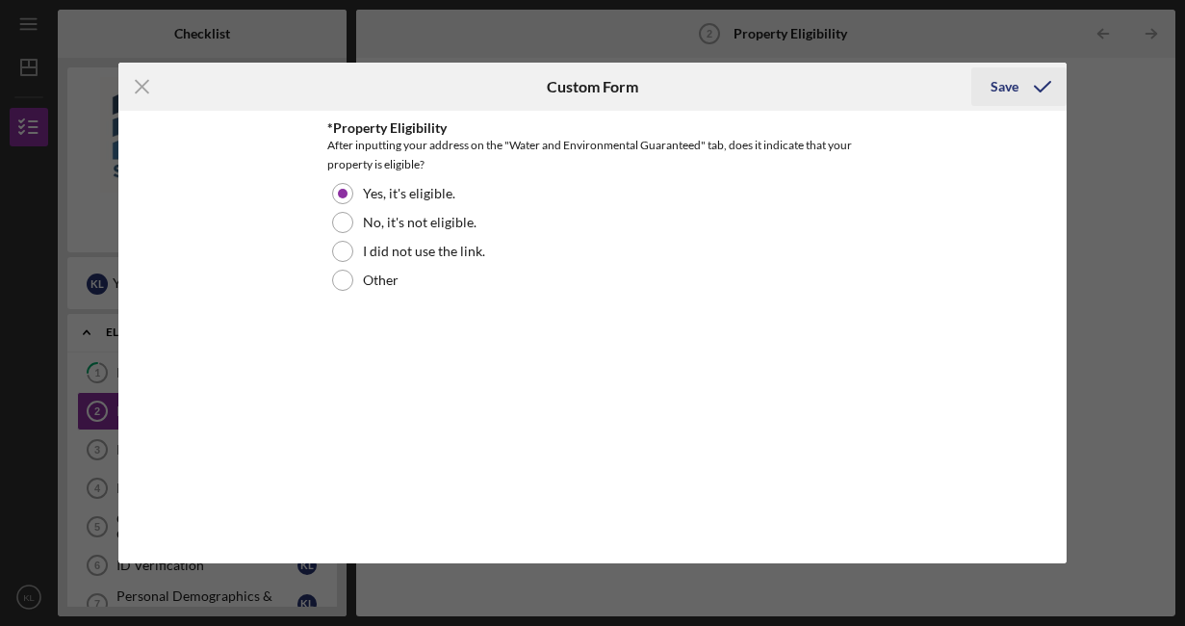
click at [1001, 80] on div "Save" at bounding box center [1005, 86] width 28 height 39
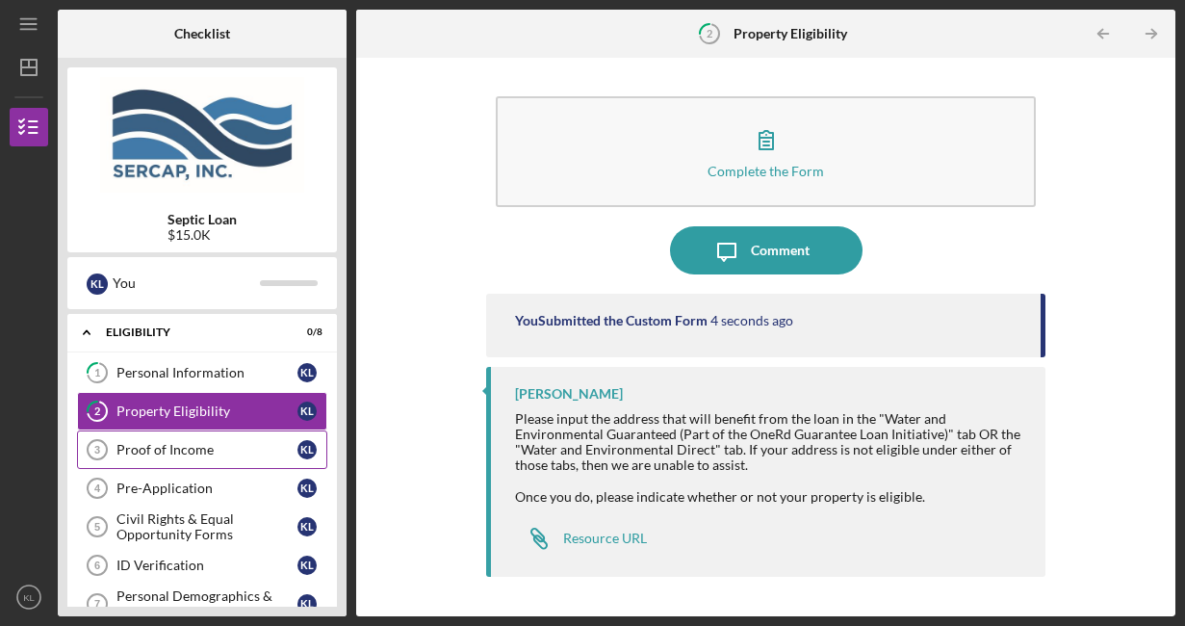
click at [181, 447] on div "Proof of Income" at bounding box center [207, 449] width 181 height 15
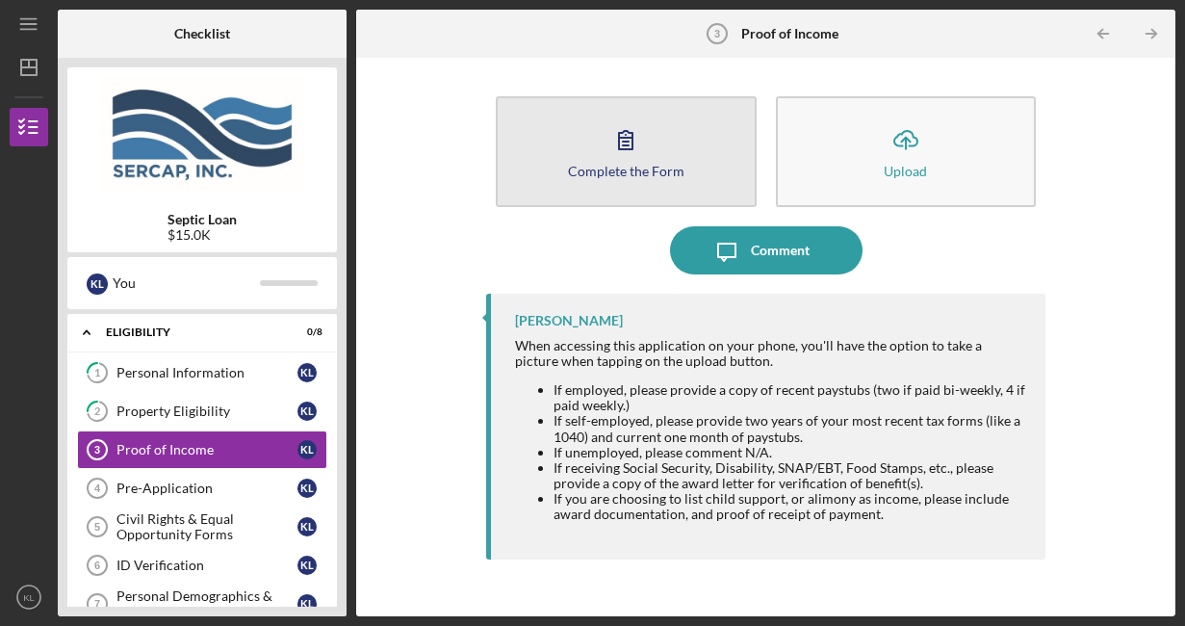
click at [687, 162] on button "Complete the Form Form" at bounding box center [626, 151] width 261 height 111
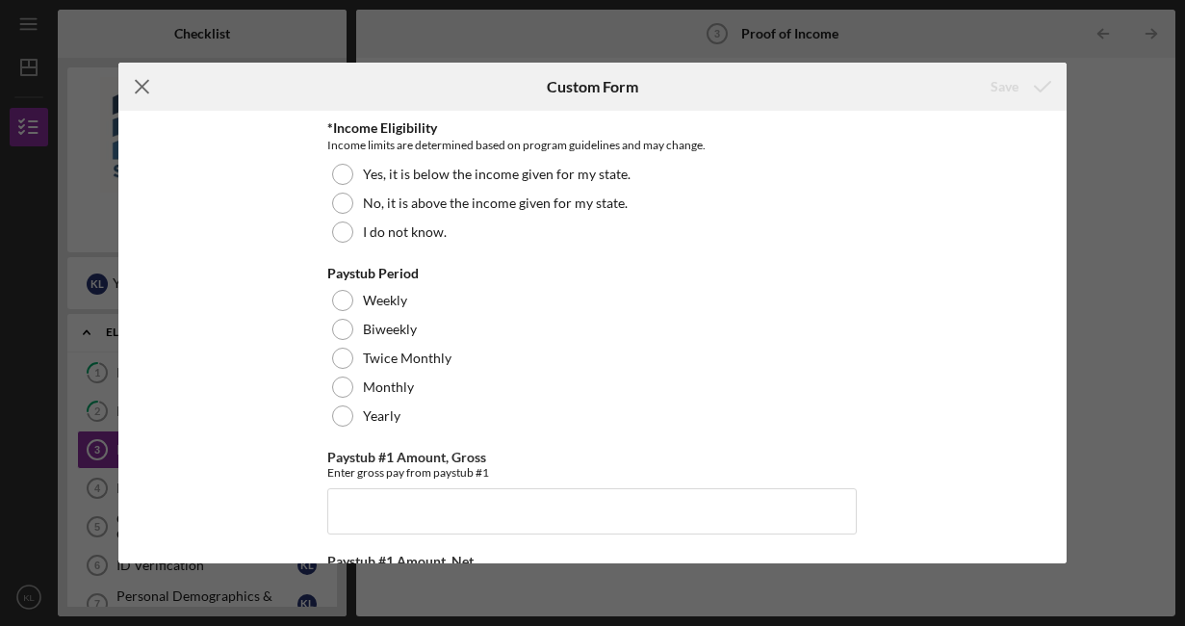
click at [139, 93] on icon "Icon/Menu Close" at bounding box center [142, 87] width 48 height 48
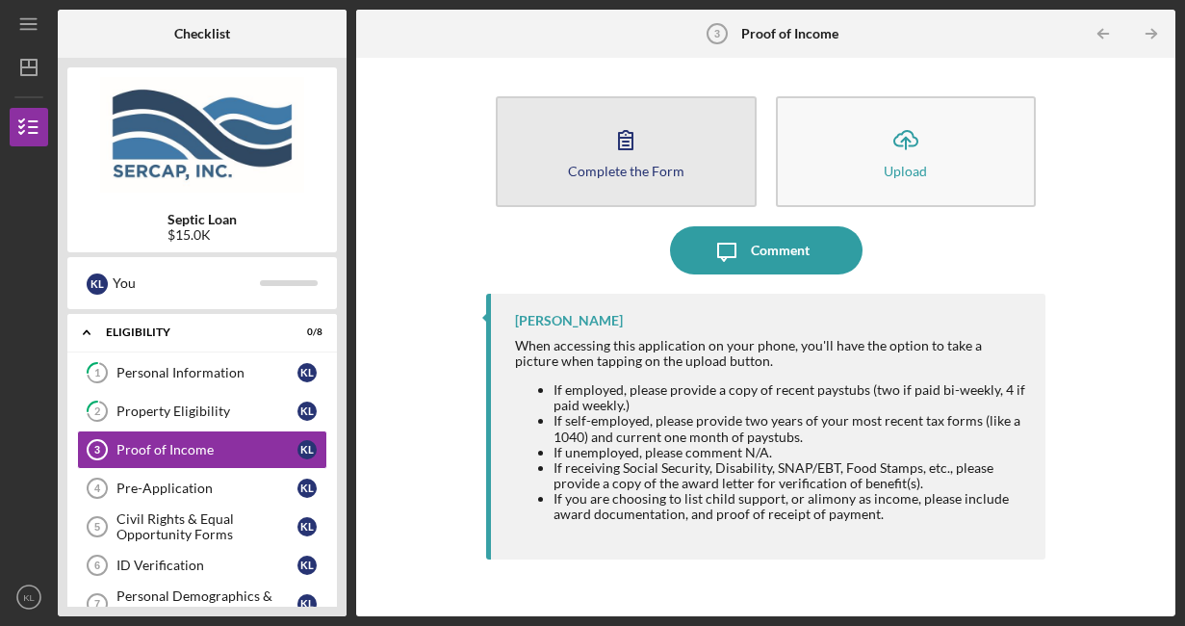
click at [653, 165] on div "Complete the Form" at bounding box center [626, 171] width 117 height 14
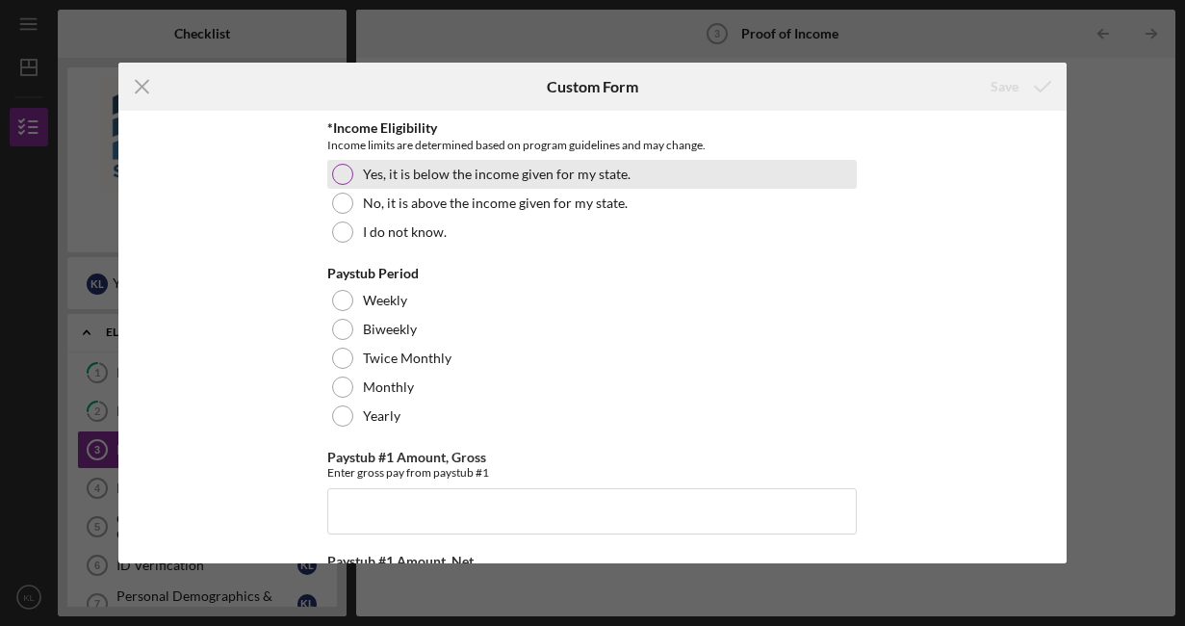
click at [343, 175] on div at bounding box center [342, 174] width 21 height 21
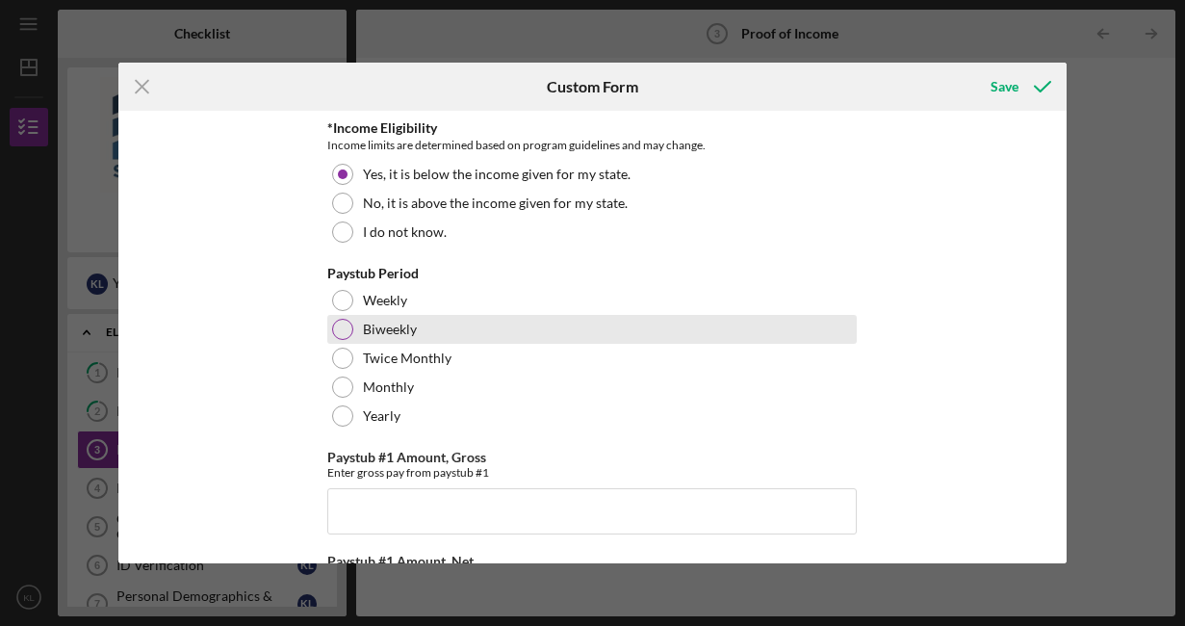
click at [344, 325] on div at bounding box center [342, 329] width 21 height 21
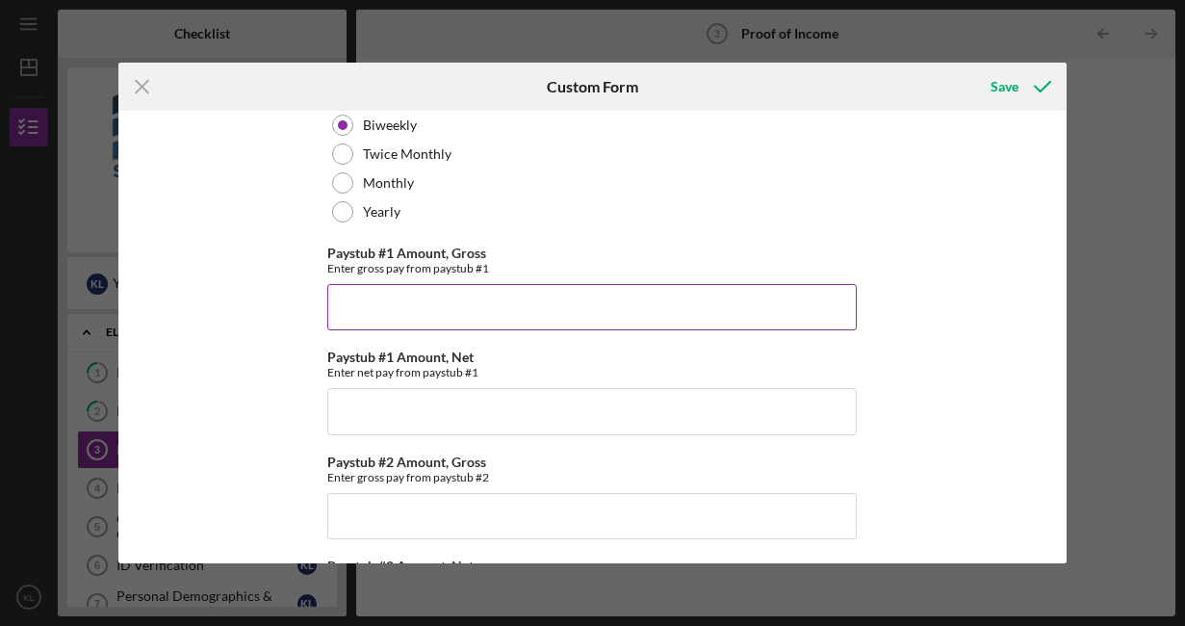
scroll to position [207, 0]
click at [447, 301] on input "Paystub #1 Amount, Gross" at bounding box center [592, 304] width 530 height 46
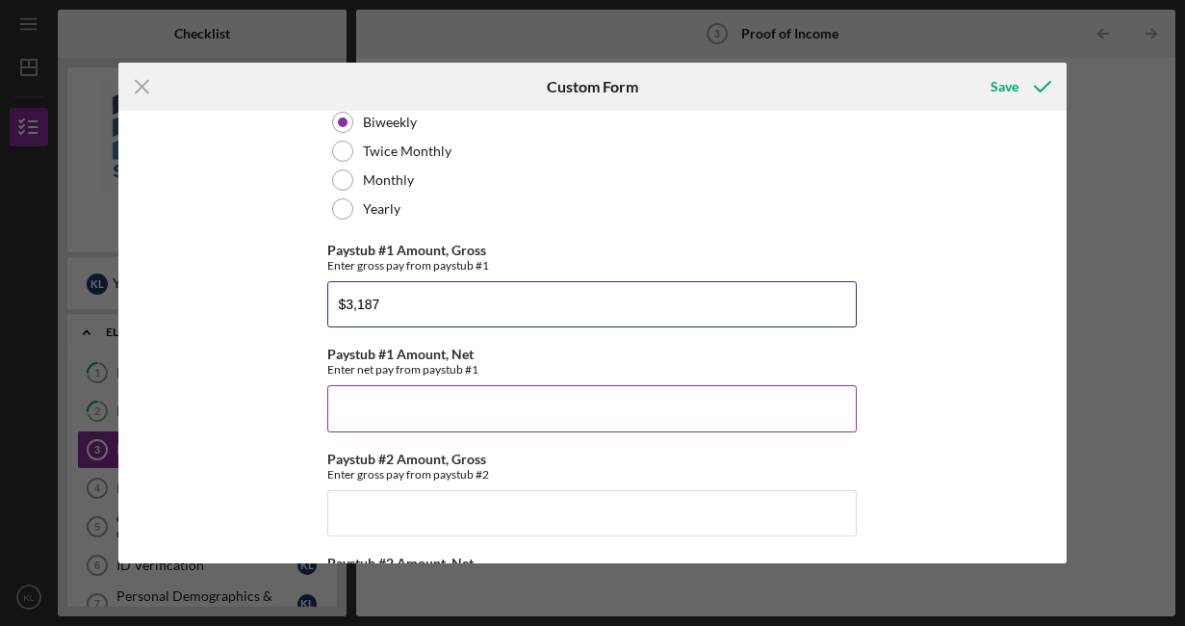
type input "$3,187"
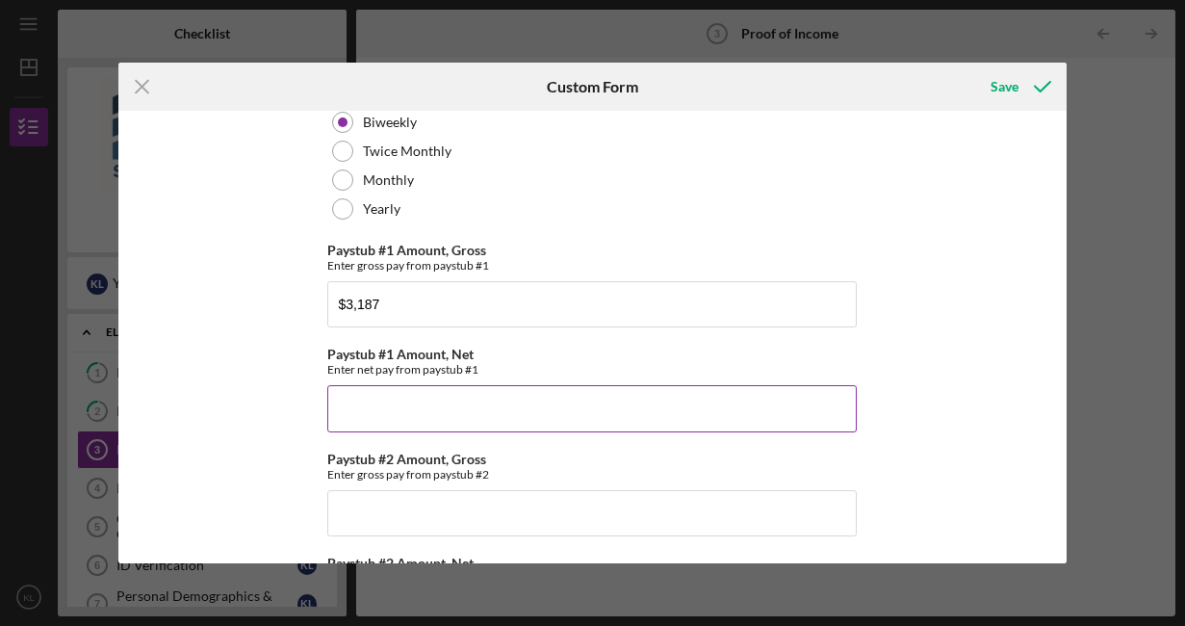
click at [430, 414] on input "Paystub #1 Amount, Net" at bounding box center [592, 408] width 530 height 46
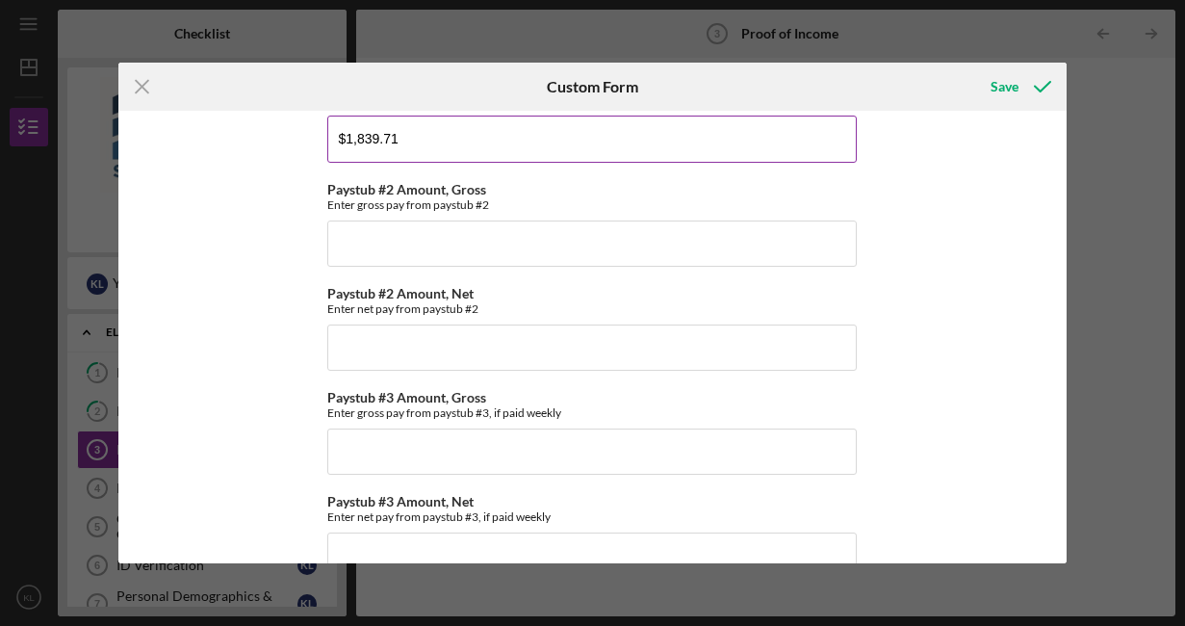
scroll to position [478, 0]
type input "$1,839.71"
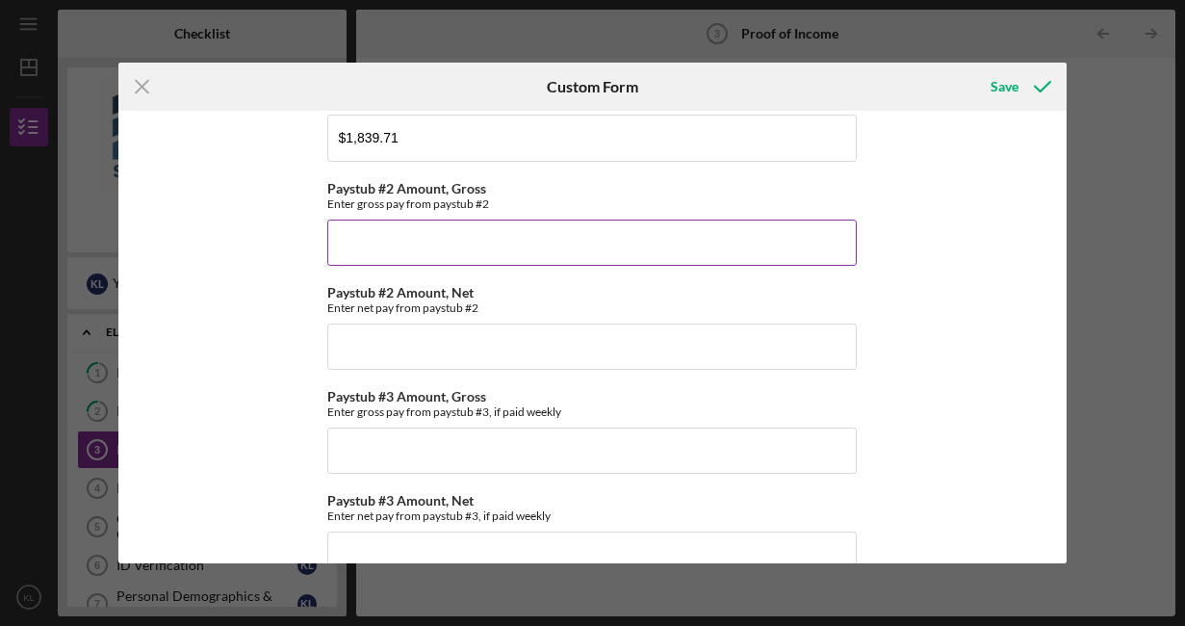
click at [421, 254] on input "Paystub #2 Amount, Gross" at bounding box center [592, 243] width 530 height 46
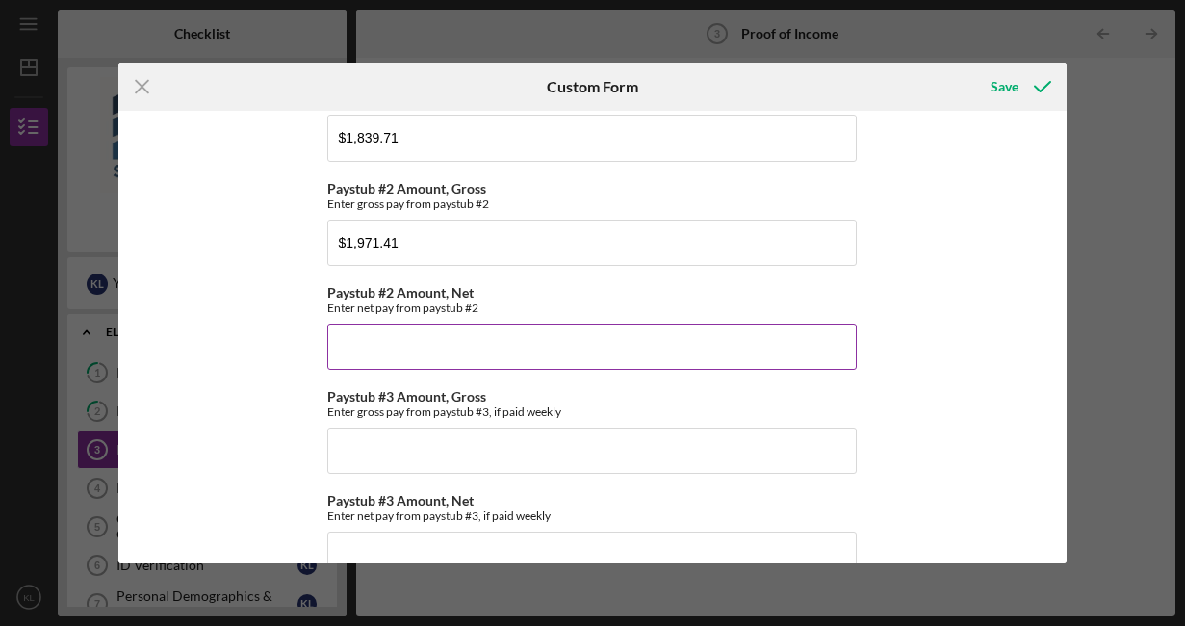
click at [422, 359] on input "Paystub #2 Amount, Net" at bounding box center [592, 347] width 530 height 46
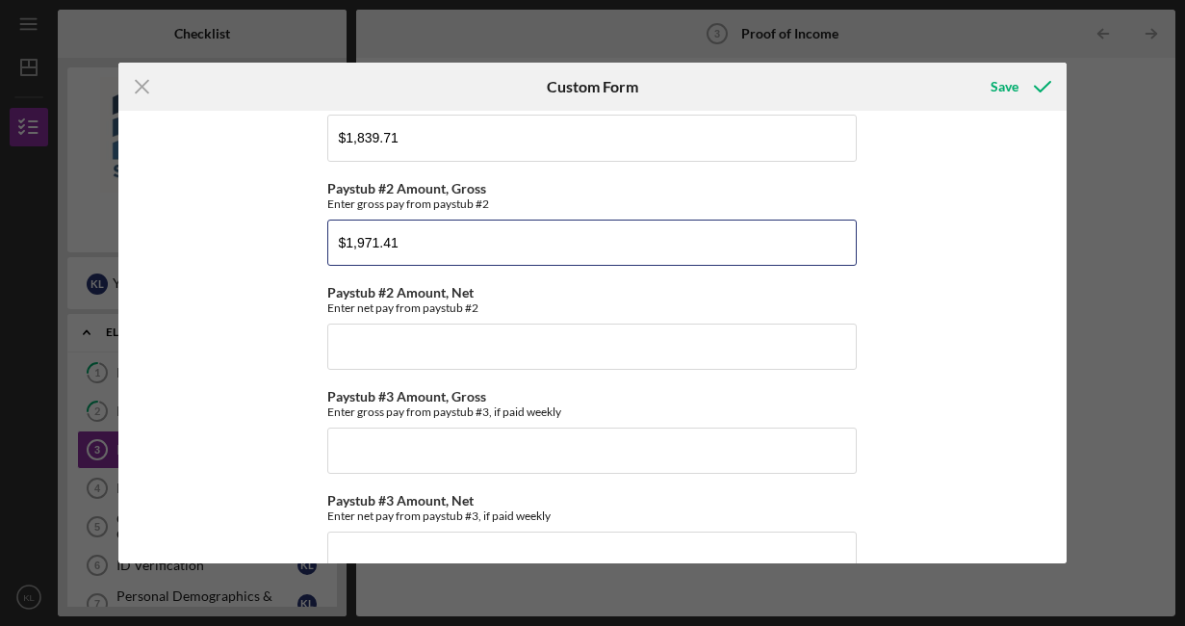
drag, startPoint x: 418, startPoint y: 252, endPoint x: 298, endPoint y: 252, distance: 120.4
click at [298, 252] on div "*Income Eligibility Income limits are determined based on program guidelines an…" at bounding box center [592, 337] width 949 height 453
type input "$3,387.20"
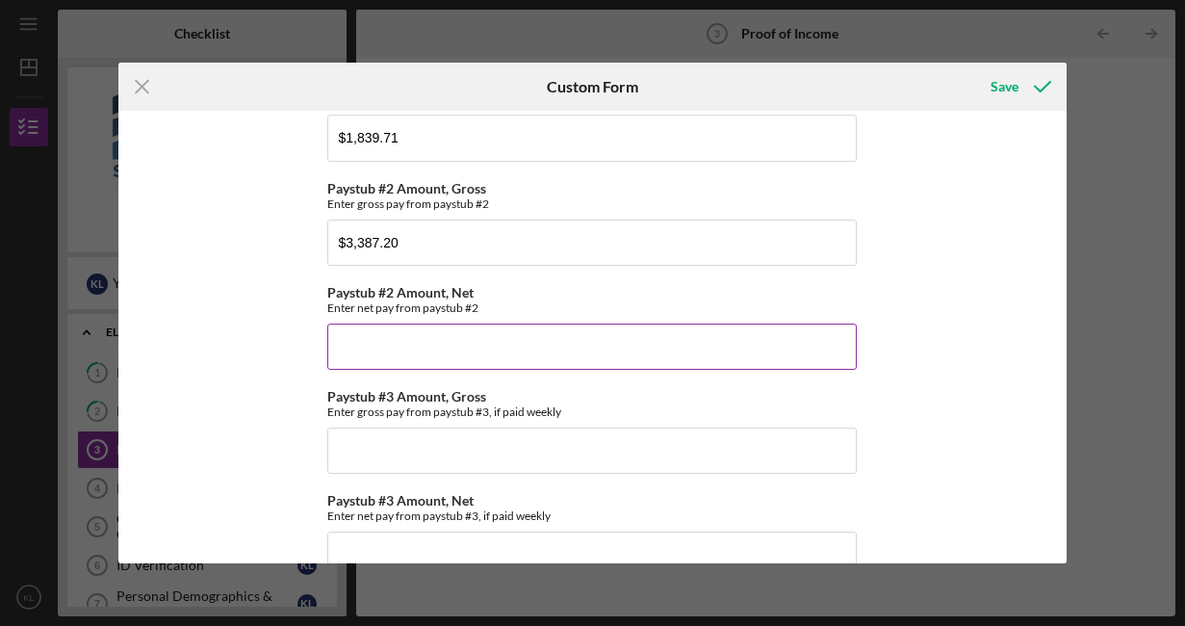
click at [395, 342] on input "Paystub #2 Amount, Net" at bounding box center [592, 347] width 530 height 46
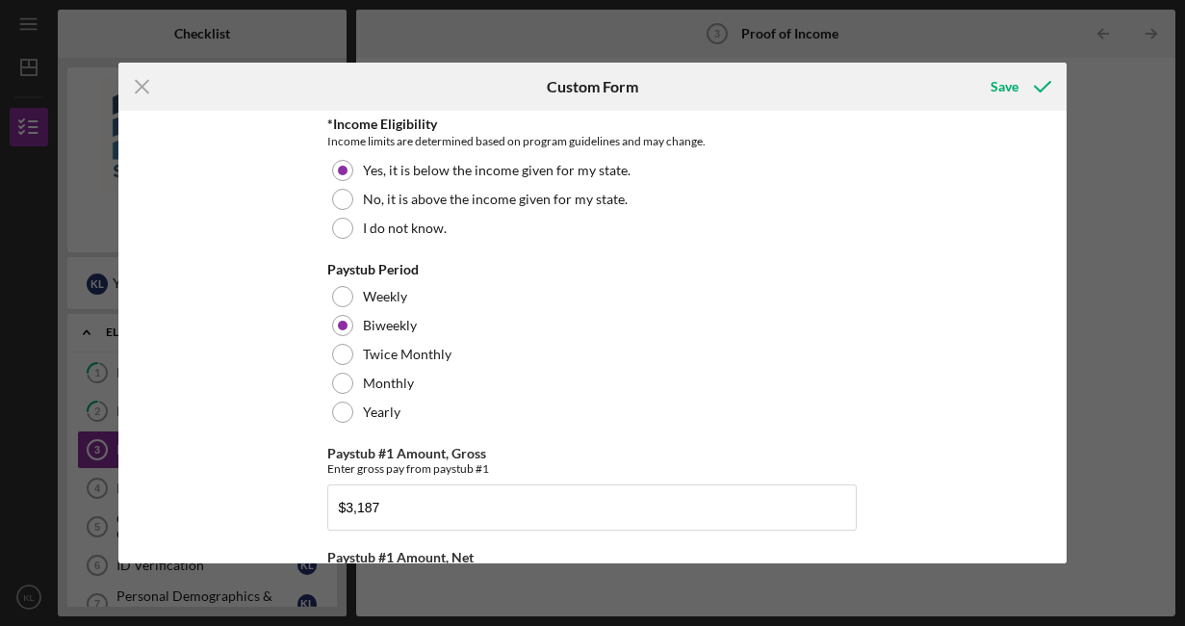
scroll to position [0, 0]
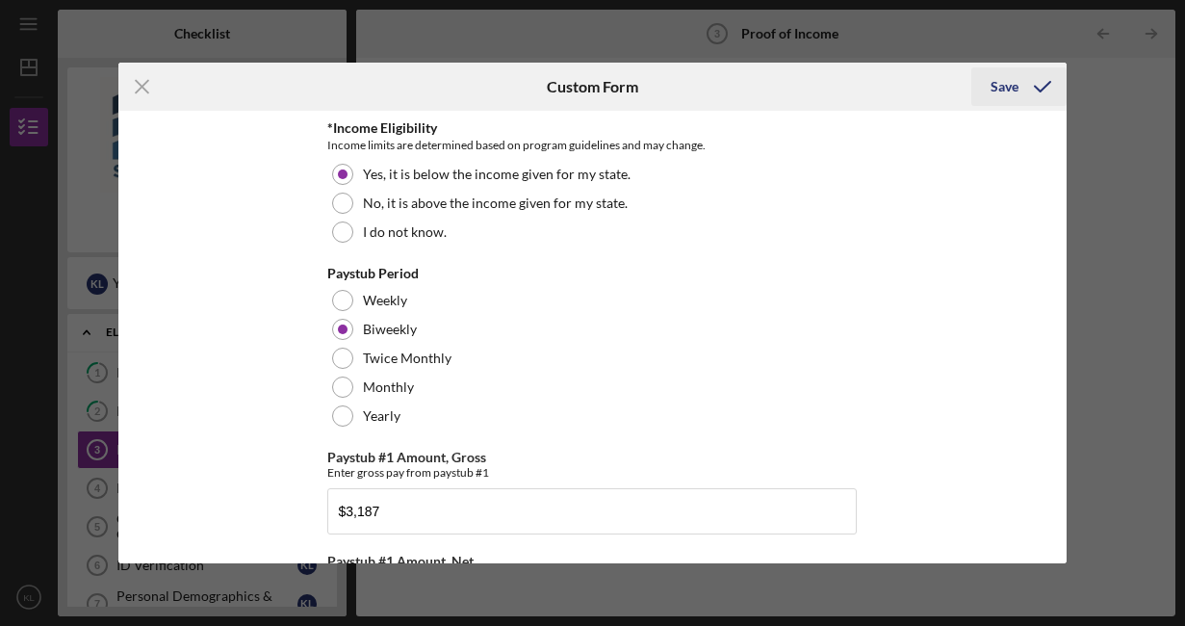
type input "$1,971.41"
click at [1005, 85] on div "Save" at bounding box center [1005, 86] width 28 height 39
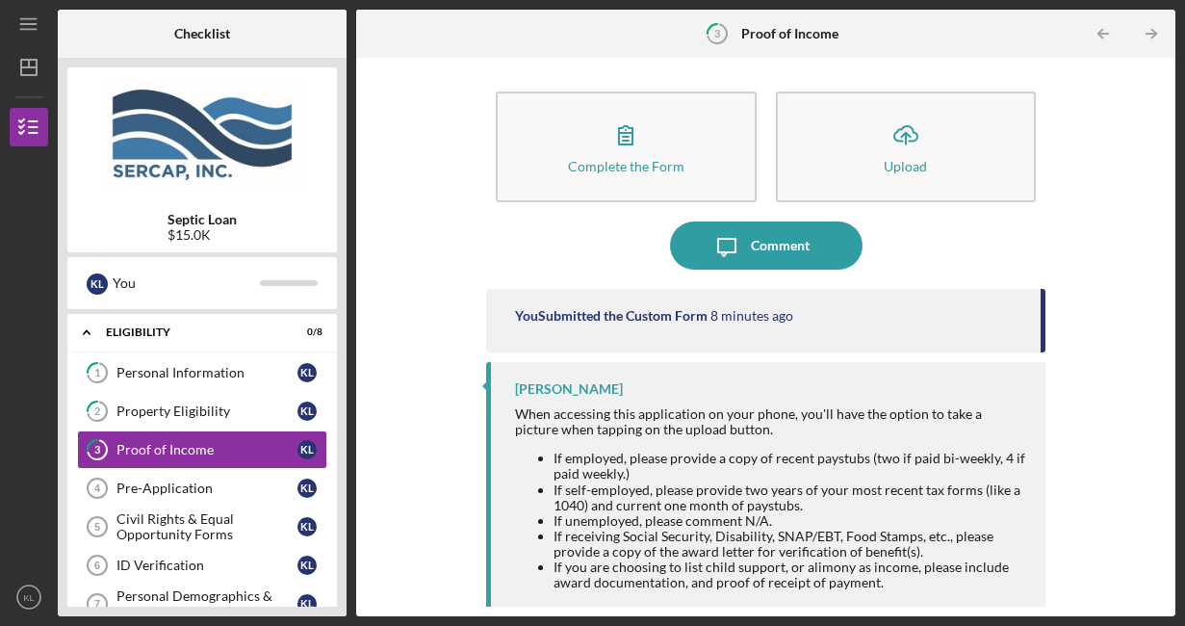
scroll to position [2, 0]
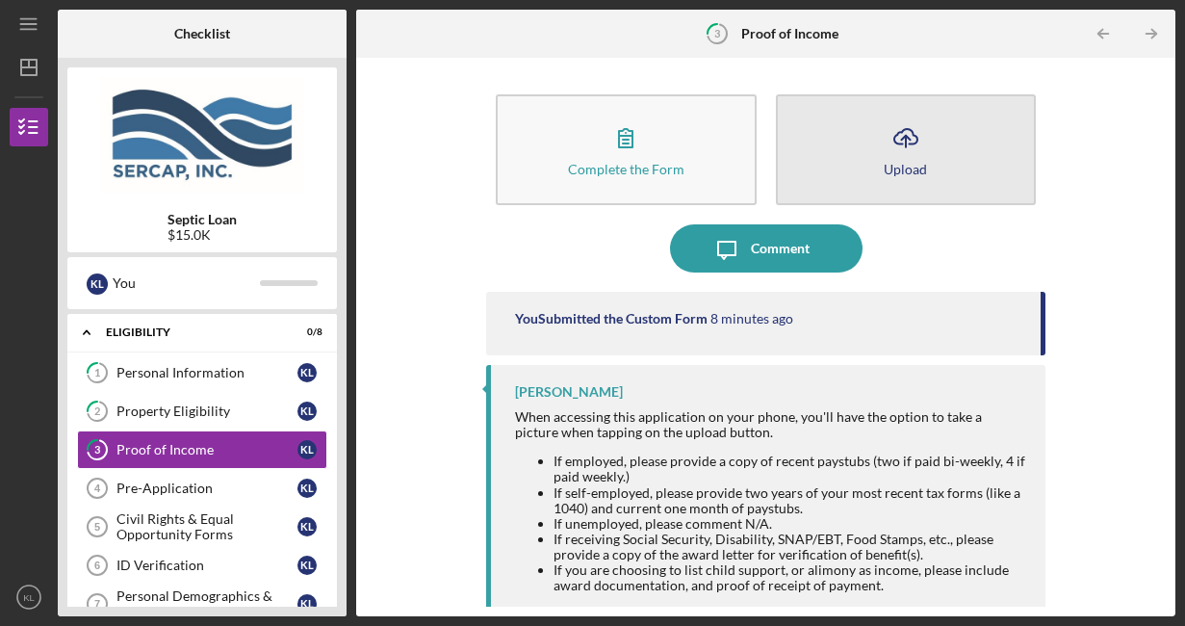
click at [913, 180] on button "Icon/Upload Upload" at bounding box center [906, 149] width 261 height 111
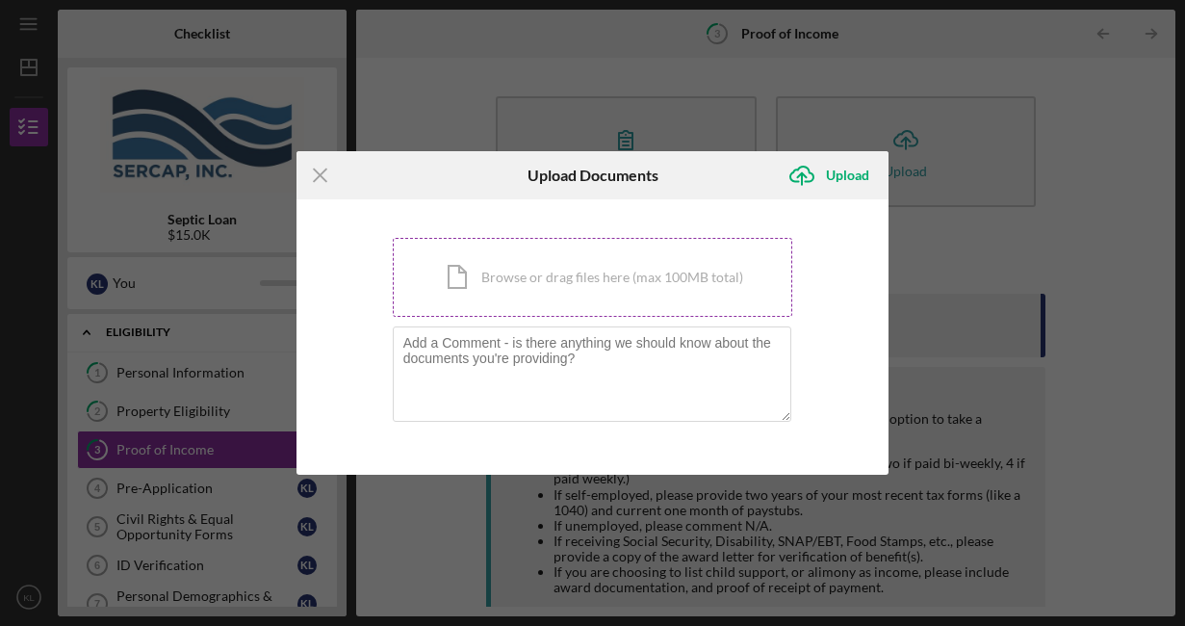
click at [671, 285] on div "Icon/Document Browse or drag files here (max 100MB total) Tap to choose files o…" at bounding box center [593, 277] width 401 height 79
click at [611, 272] on div "Icon/Document Browse or drag files here (max 100MB total) Tap to choose files o…" at bounding box center [593, 277] width 401 height 79
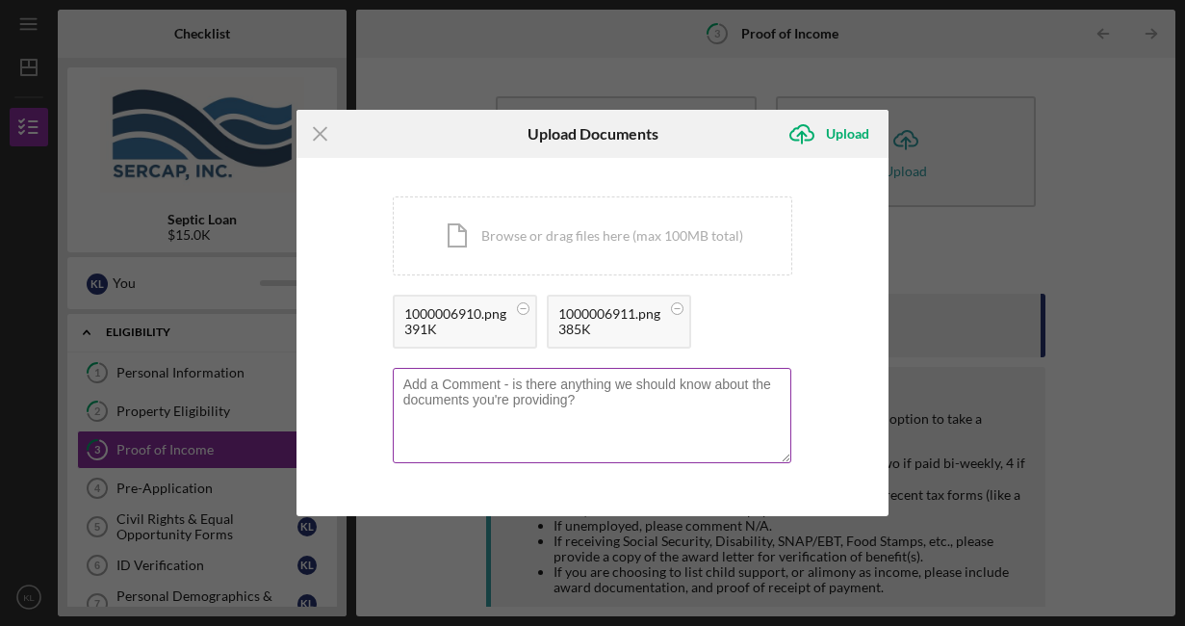
click at [523, 437] on textarea at bounding box center [593, 415] width 400 height 94
click at [479, 389] on textarea "the 1971" at bounding box center [593, 415] width 400 height 94
click at [426, 387] on textarea "the 1971" at bounding box center [593, 415] width 400 height 94
click at [490, 388] on textarea "the $1971" at bounding box center [593, 415] width 400 height 94
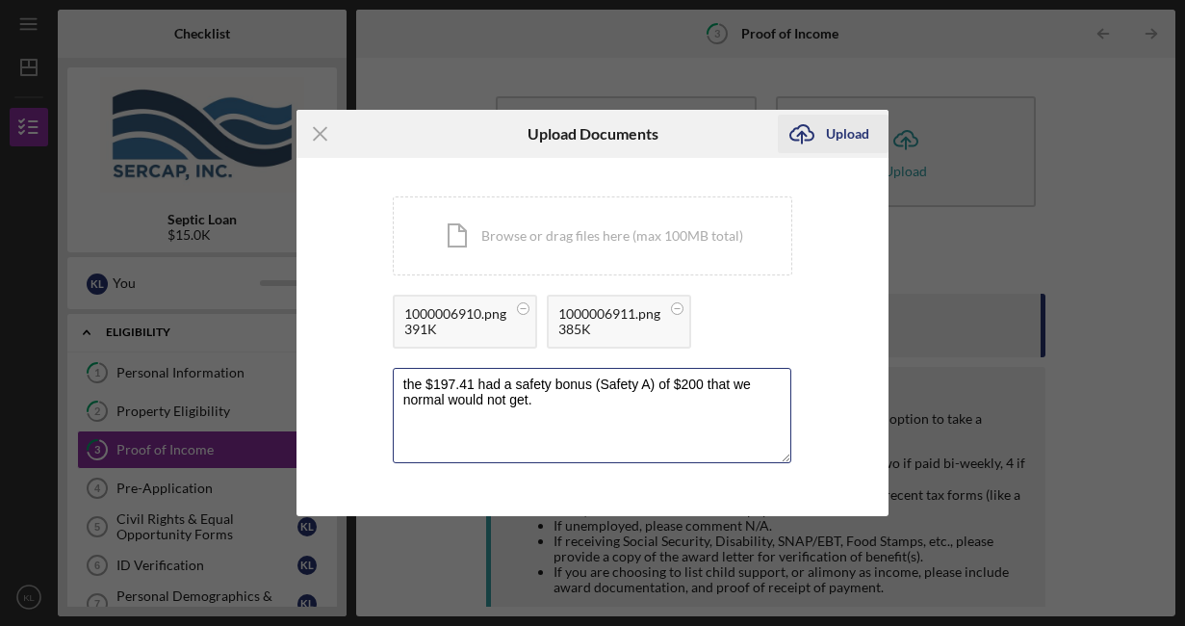
type textarea "the $197.41 had a safety bonus (Safety A) of $200 that we normal would not get."
click at [845, 133] on div "Upload" at bounding box center [847, 134] width 43 height 39
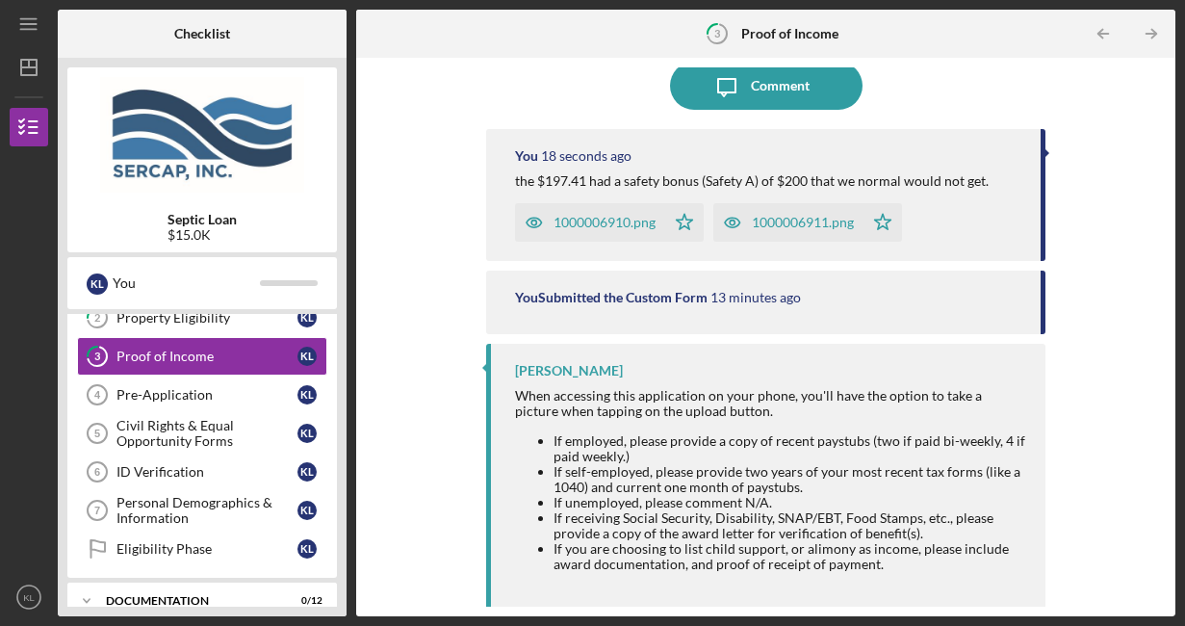
scroll to position [168, 0]
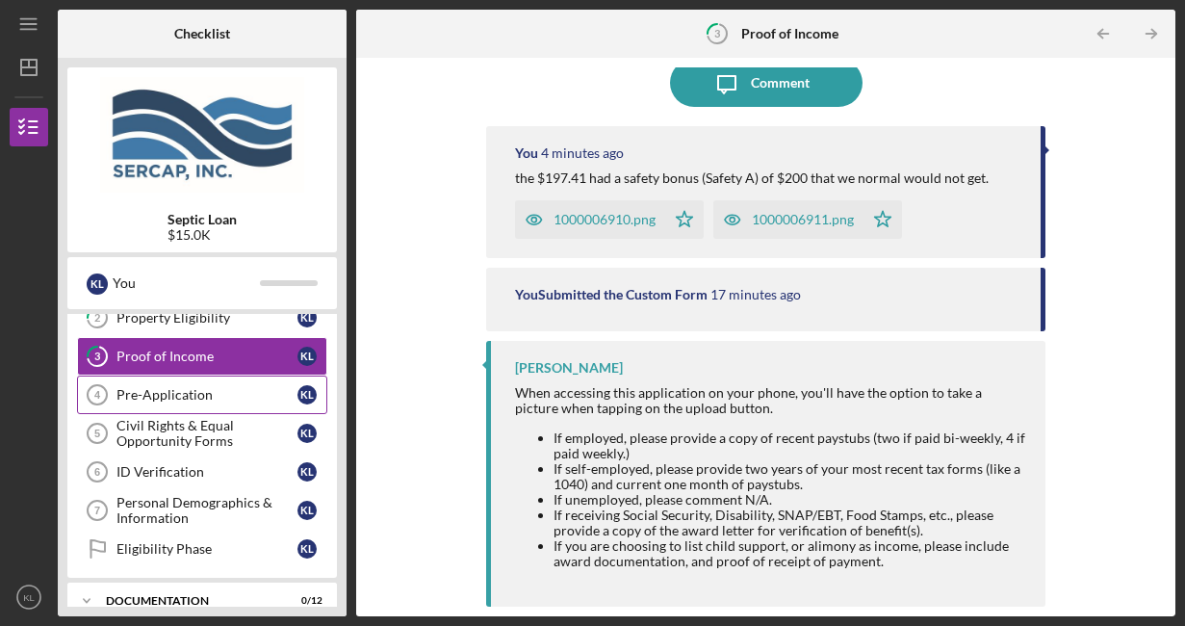
click at [205, 397] on div "Pre-Application" at bounding box center [207, 394] width 181 height 15
